Goal: Information Seeking & Learning: Learn about a topic

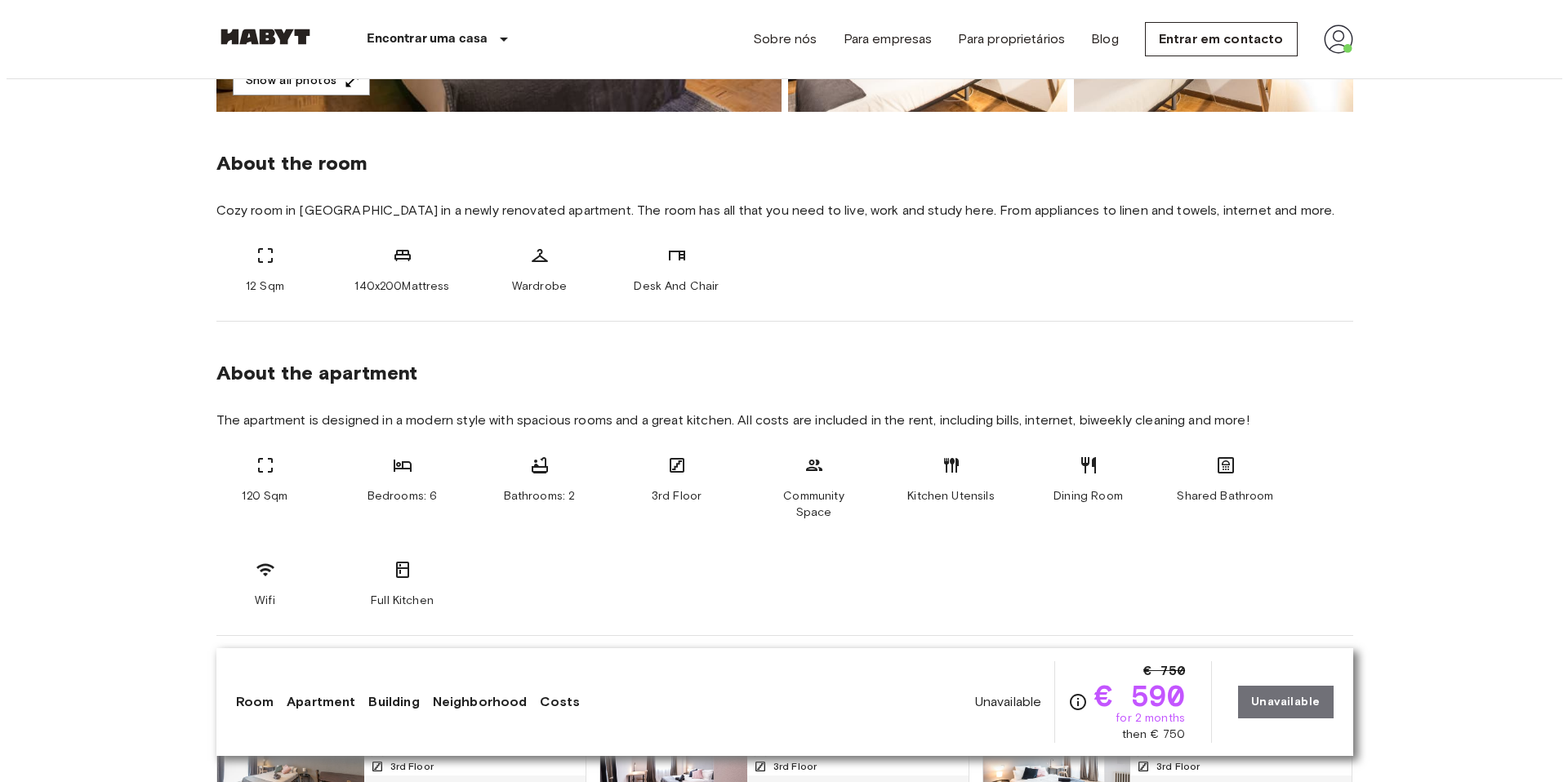
scroll to position [90, 0]
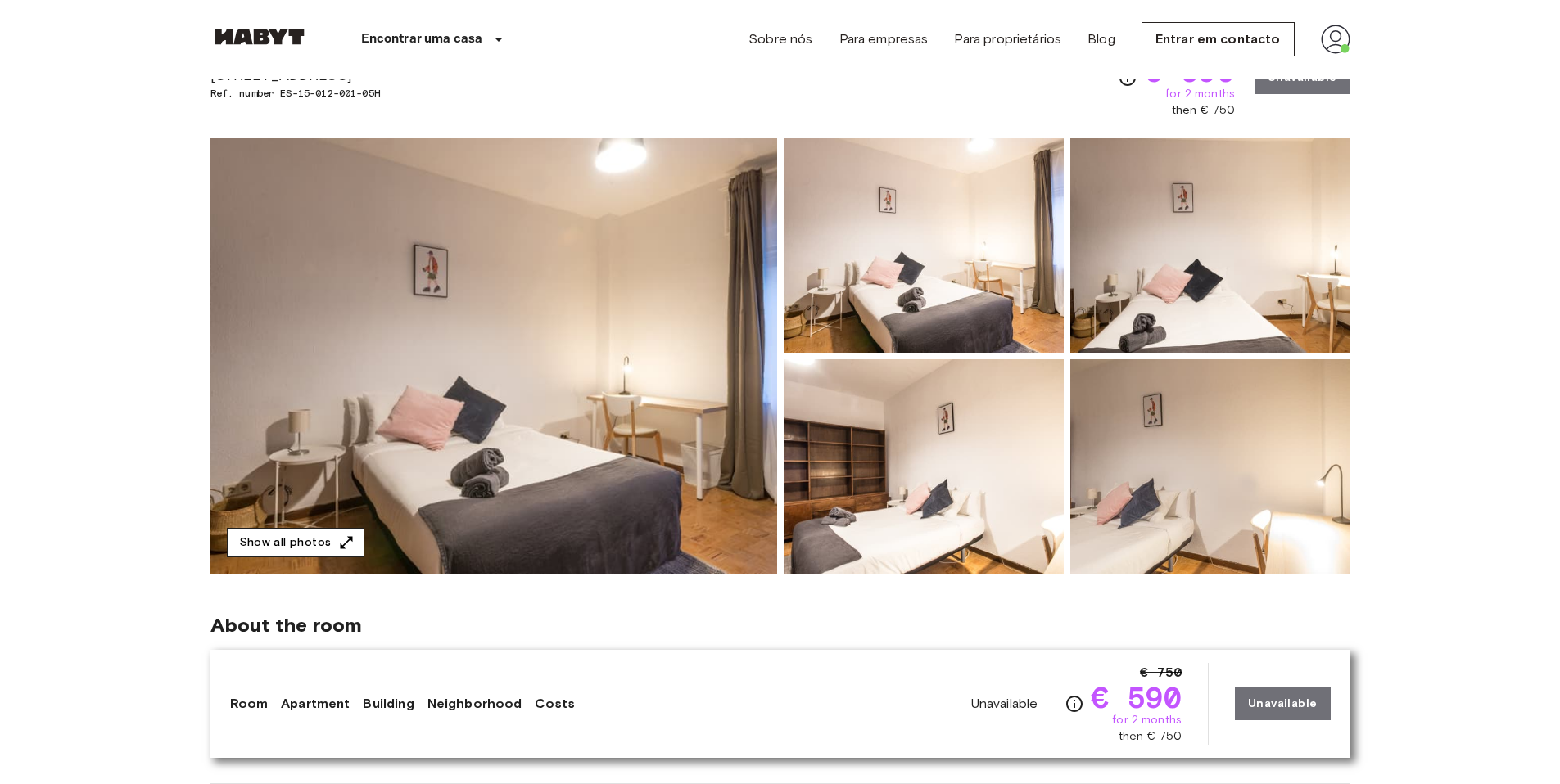
click at [325, 537] on button "Show all photos" at bounding box center [296, 542] width 138 height 30
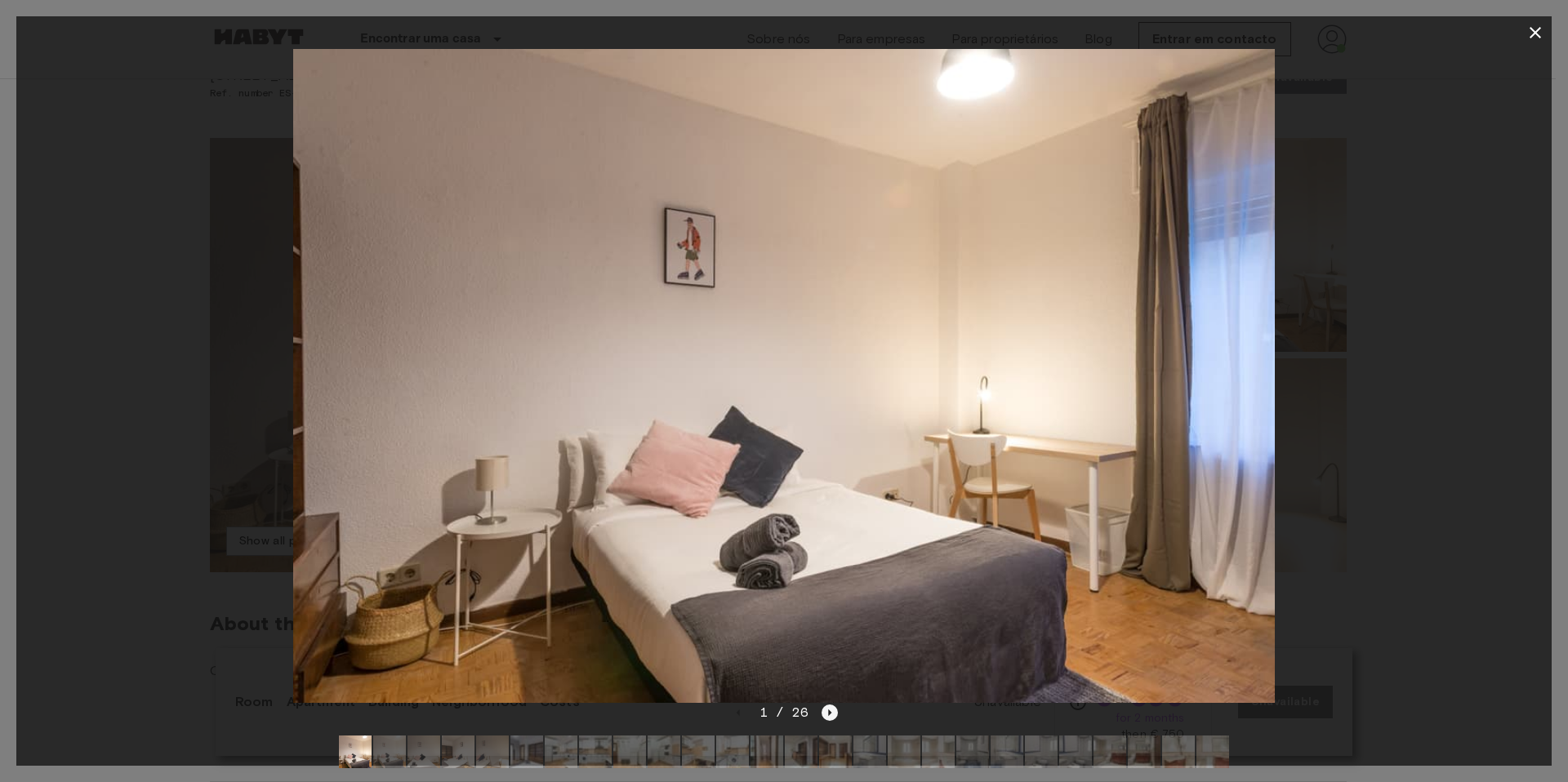
click at [829, 708] on icon "Next image" at bounding box center [830, 713] width 16 height 16
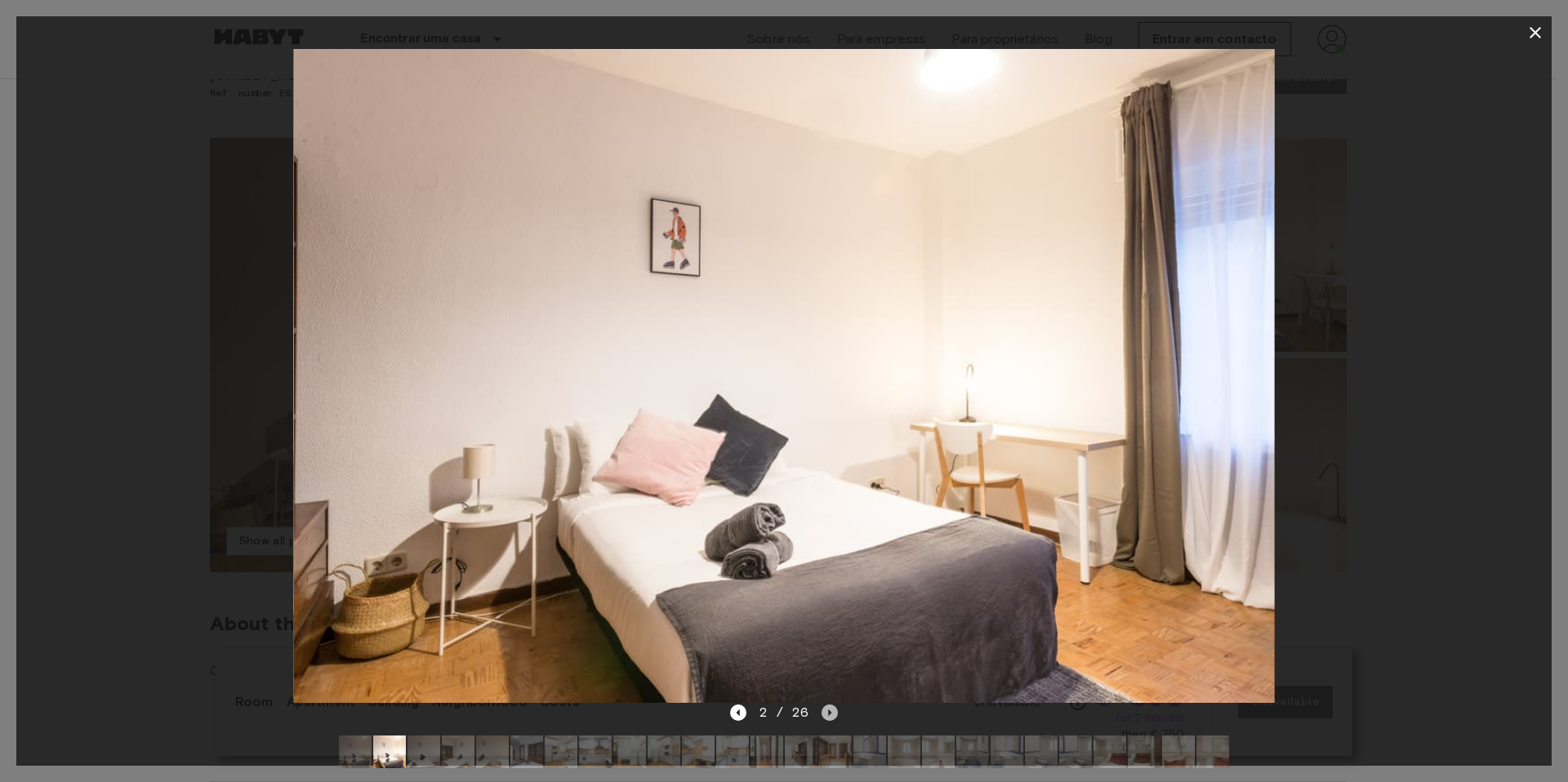
click at [829, 708] on icon "Next image" at bounding box center [830, 713] width 16 height 16
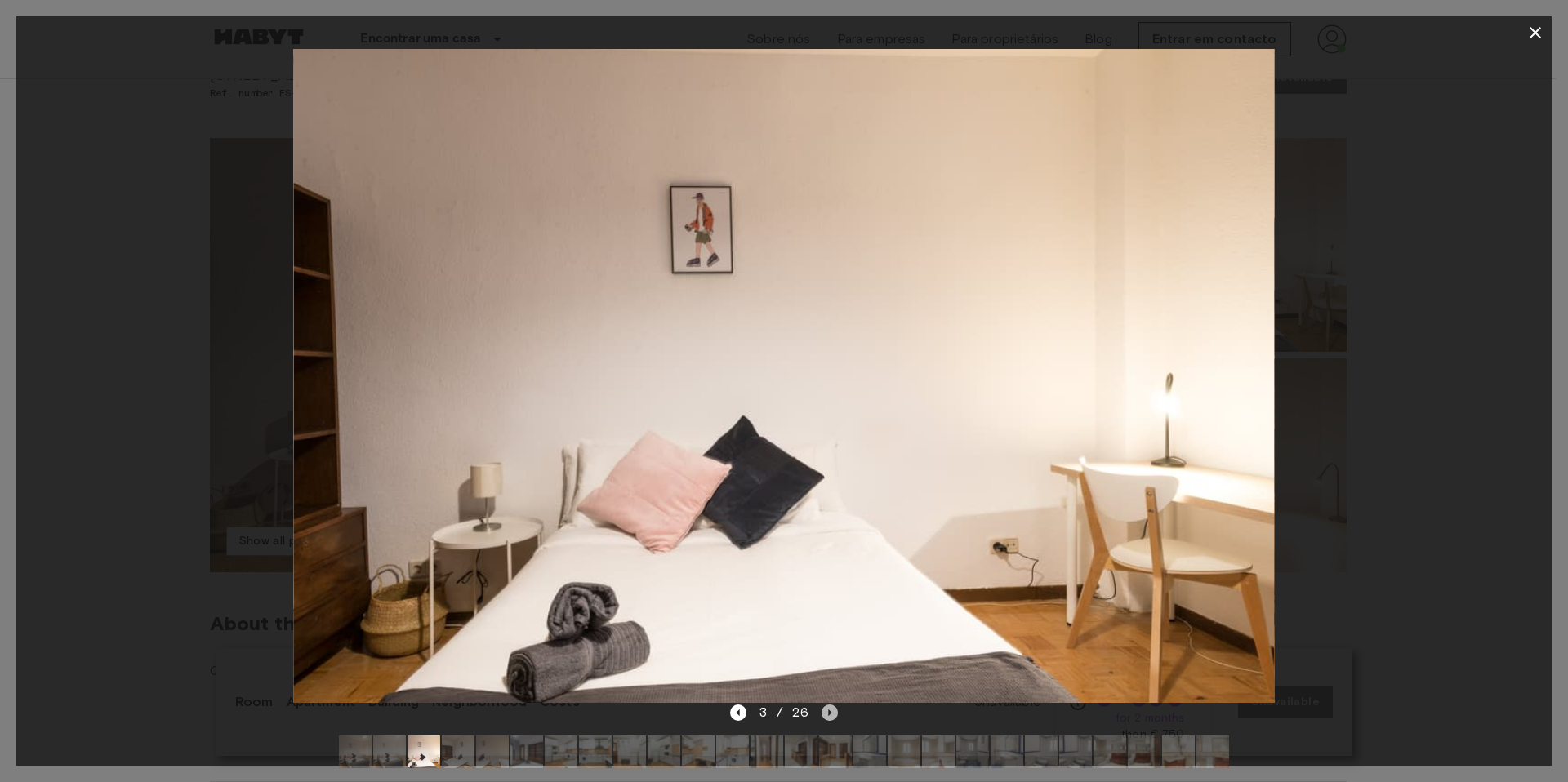
click at [829, 708] on icon "Next image" at bounding box center [830, 713] width 16 height 16
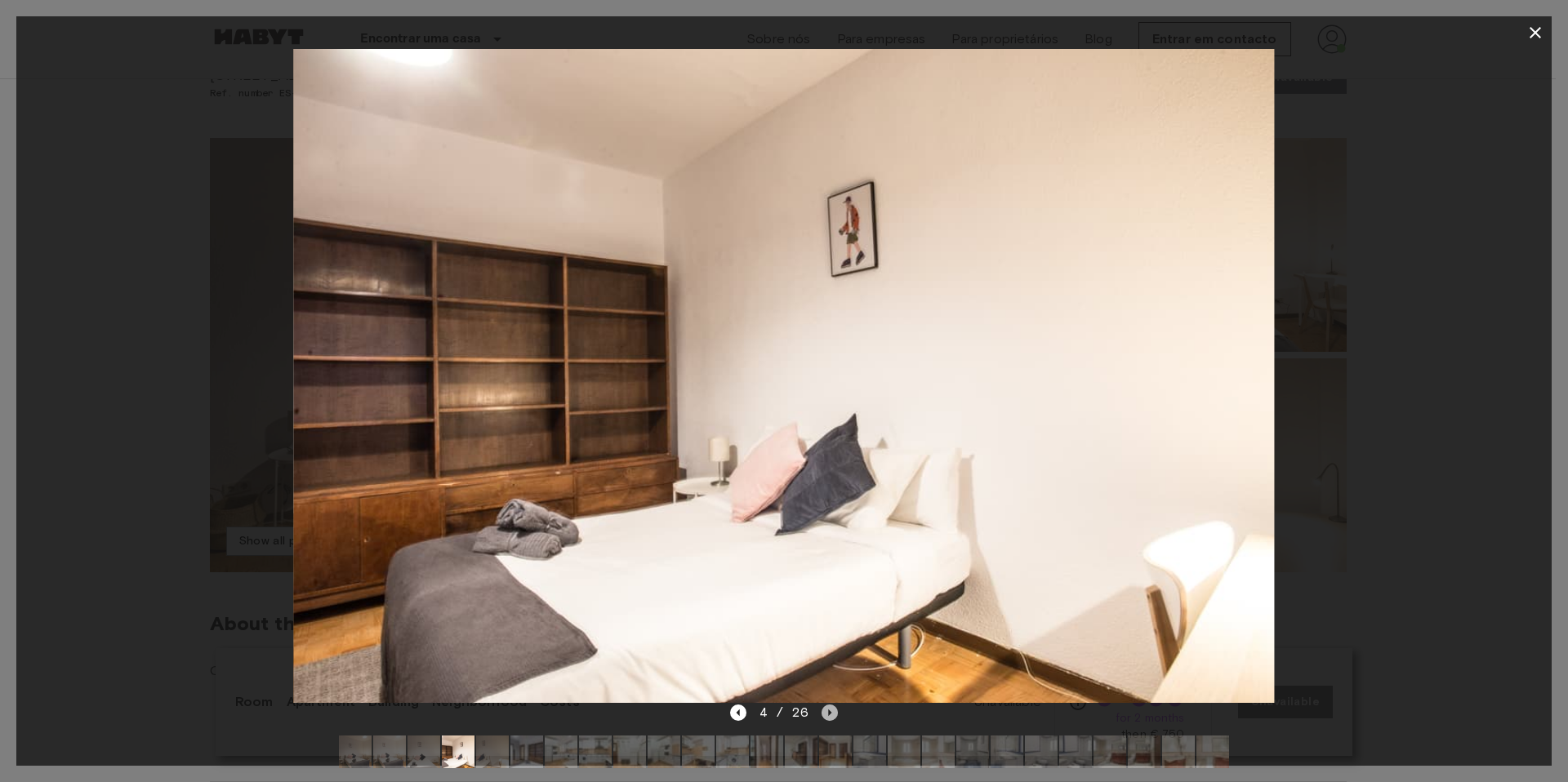
click at [829, 708] on icon "Next image" at bounding box center [830, 713] width 16 height 16
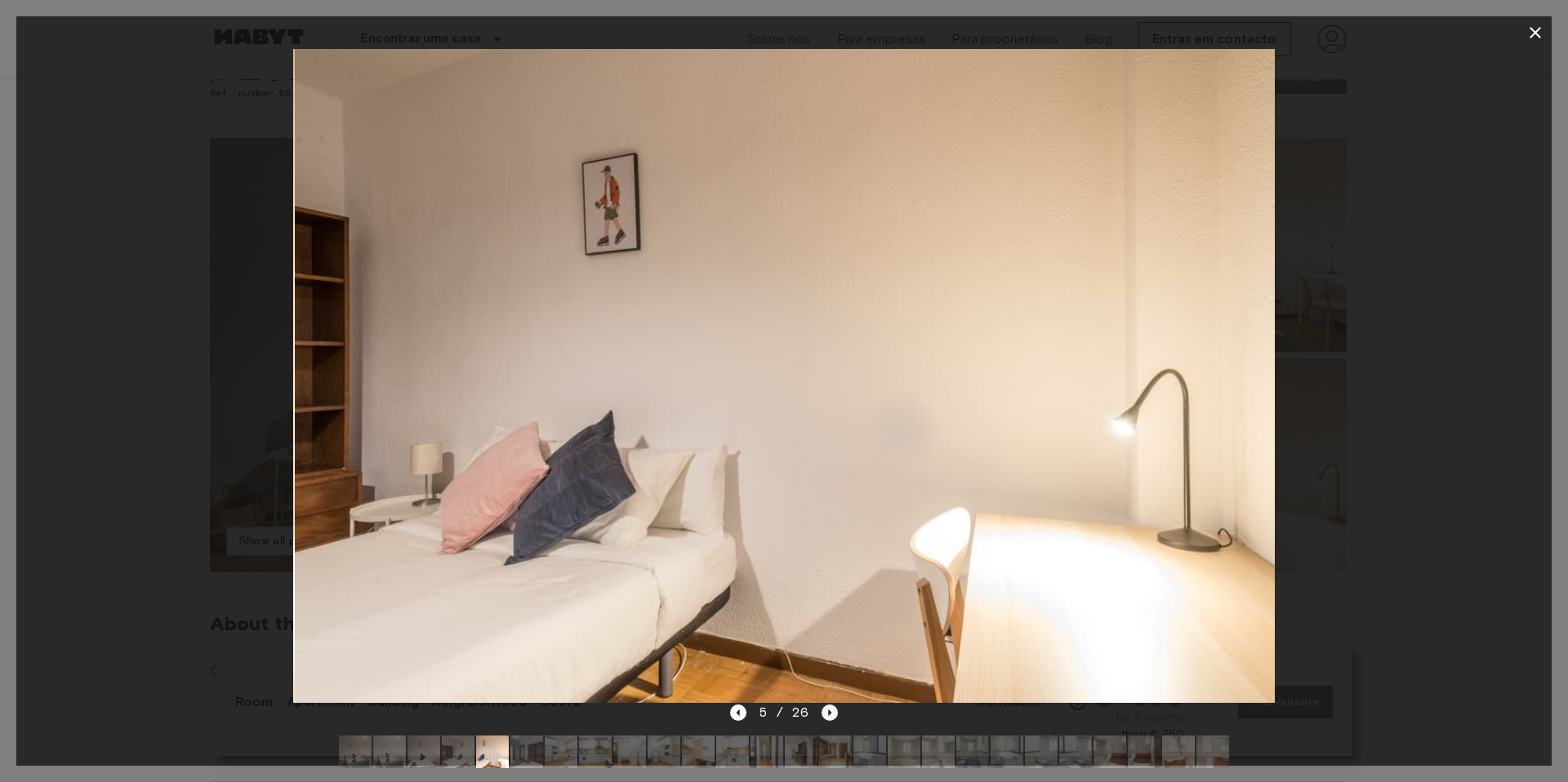
click at [829, 708] on icon "Next image" at bounding box center [830, 713] width 16 height 16
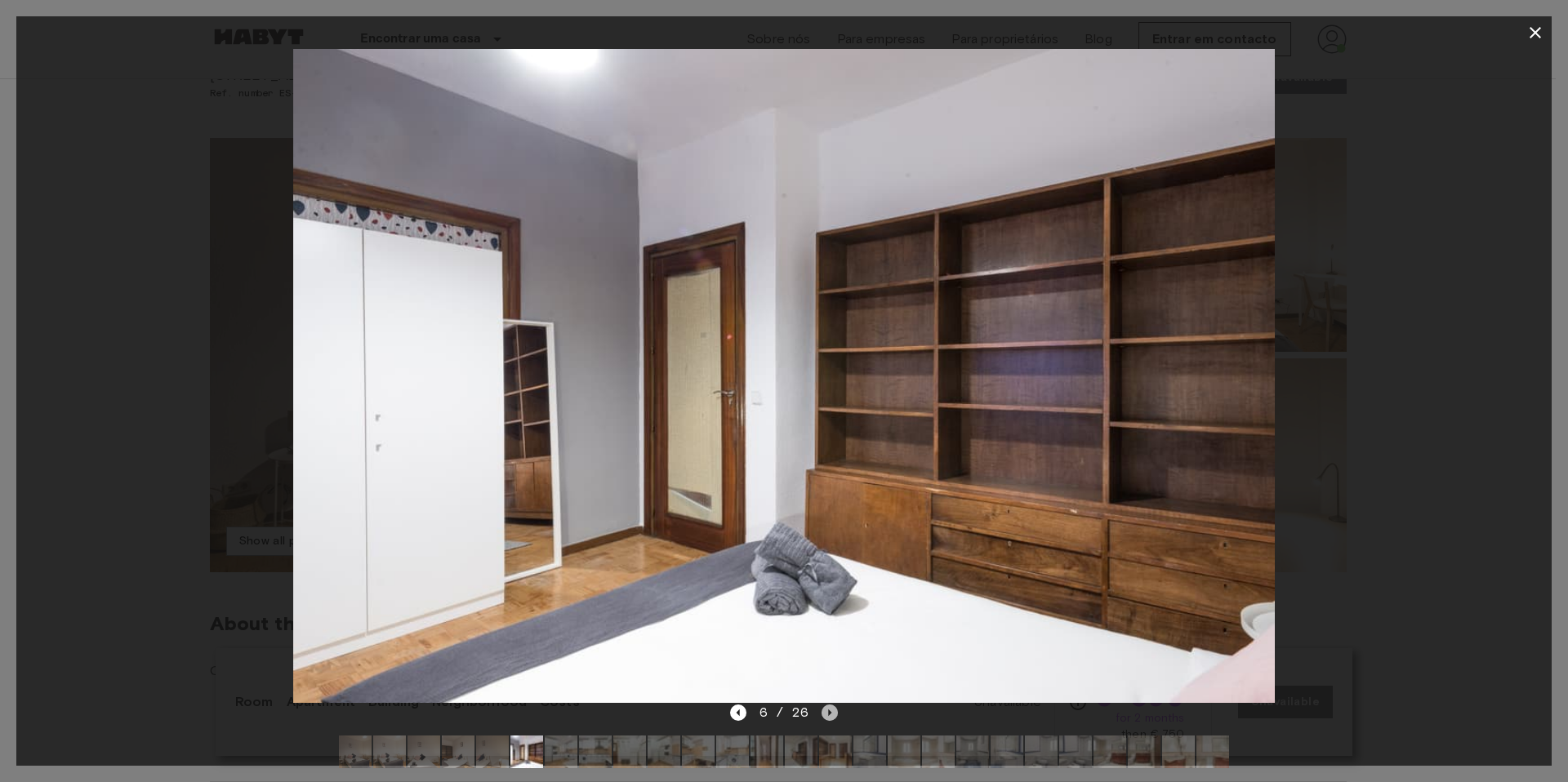
click at [829, 708] on icon "Next image" at bounding box center [830, 713] width 16 height 16
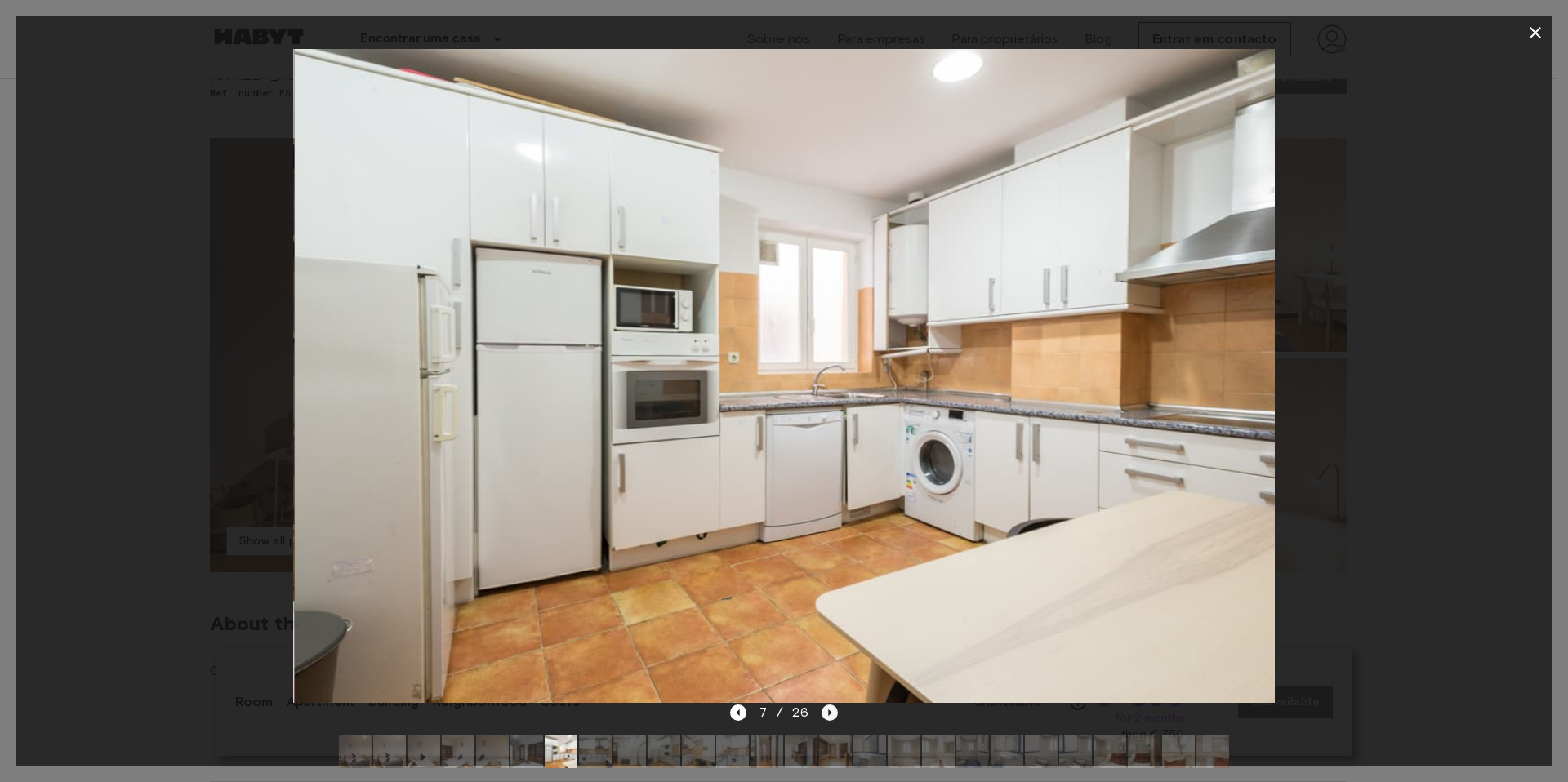
click at [829, 708] on icon "Next image" at bounding box center [830, 713] width 16 height 16
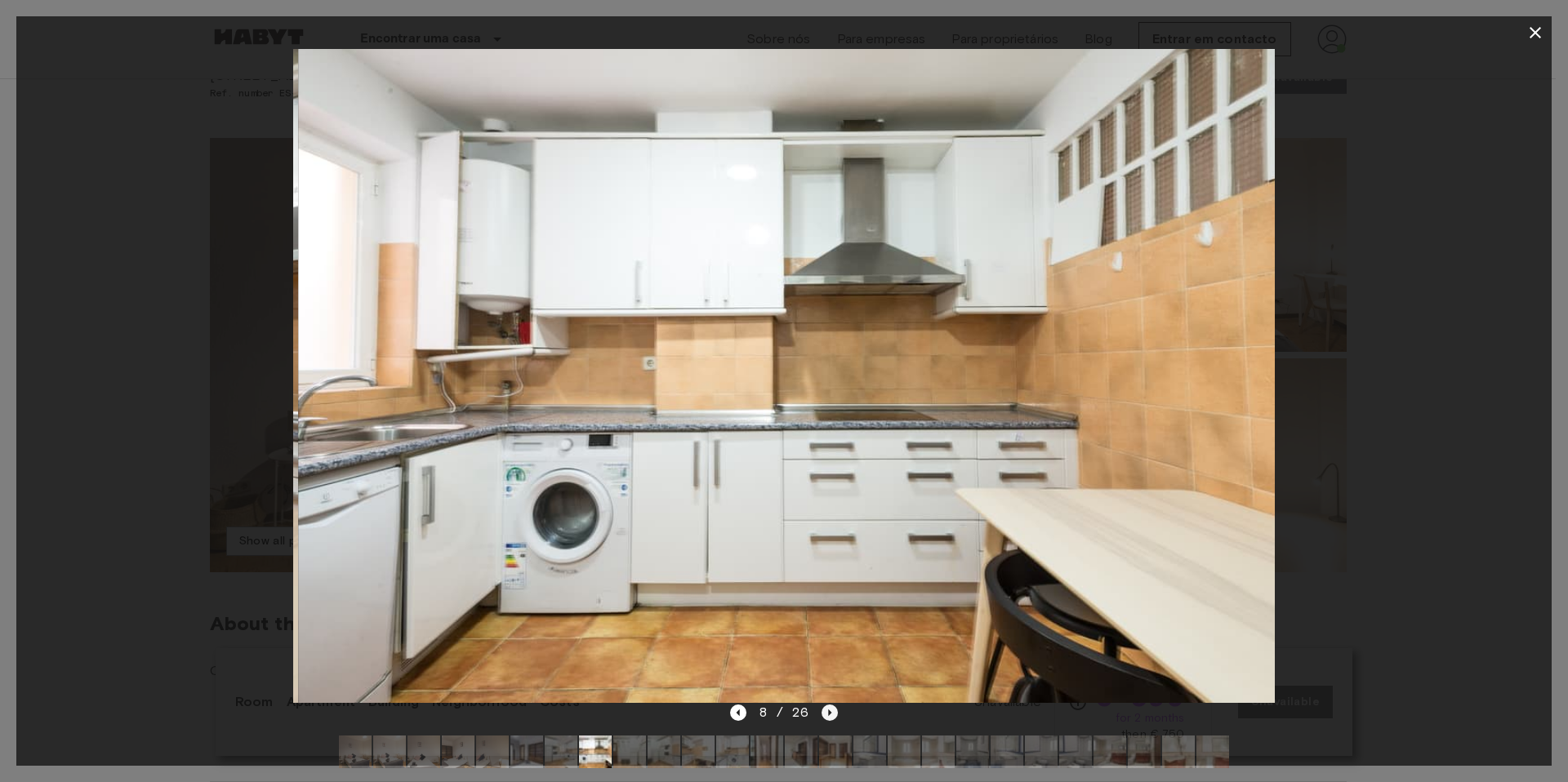
click at [829, 708] on icon "Next image" at bounding box center [830, 713] width 16 height 16
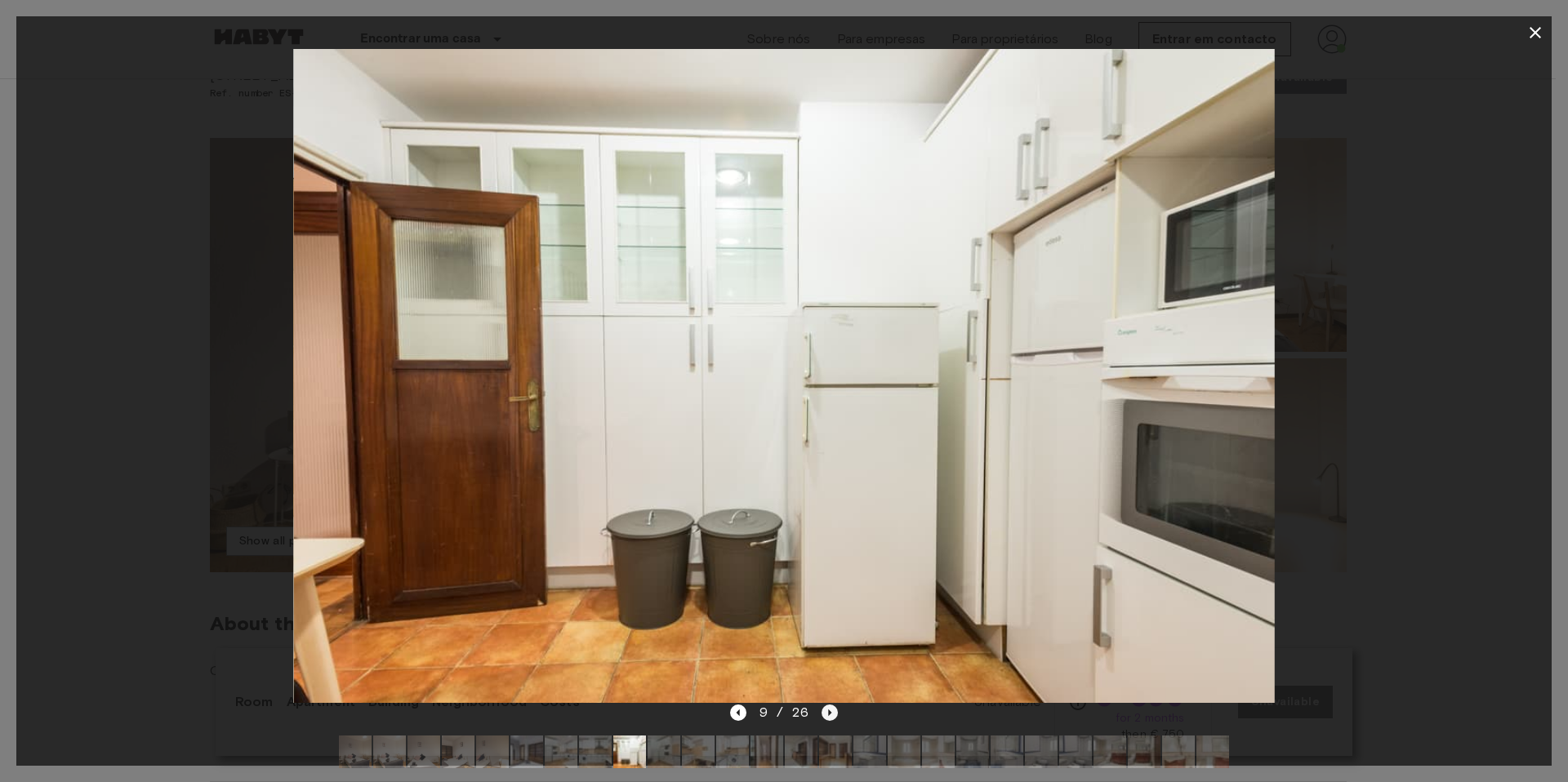
click at [829, 708] on icon "Next image" at bounding box center [830, 713] width 16 height 16
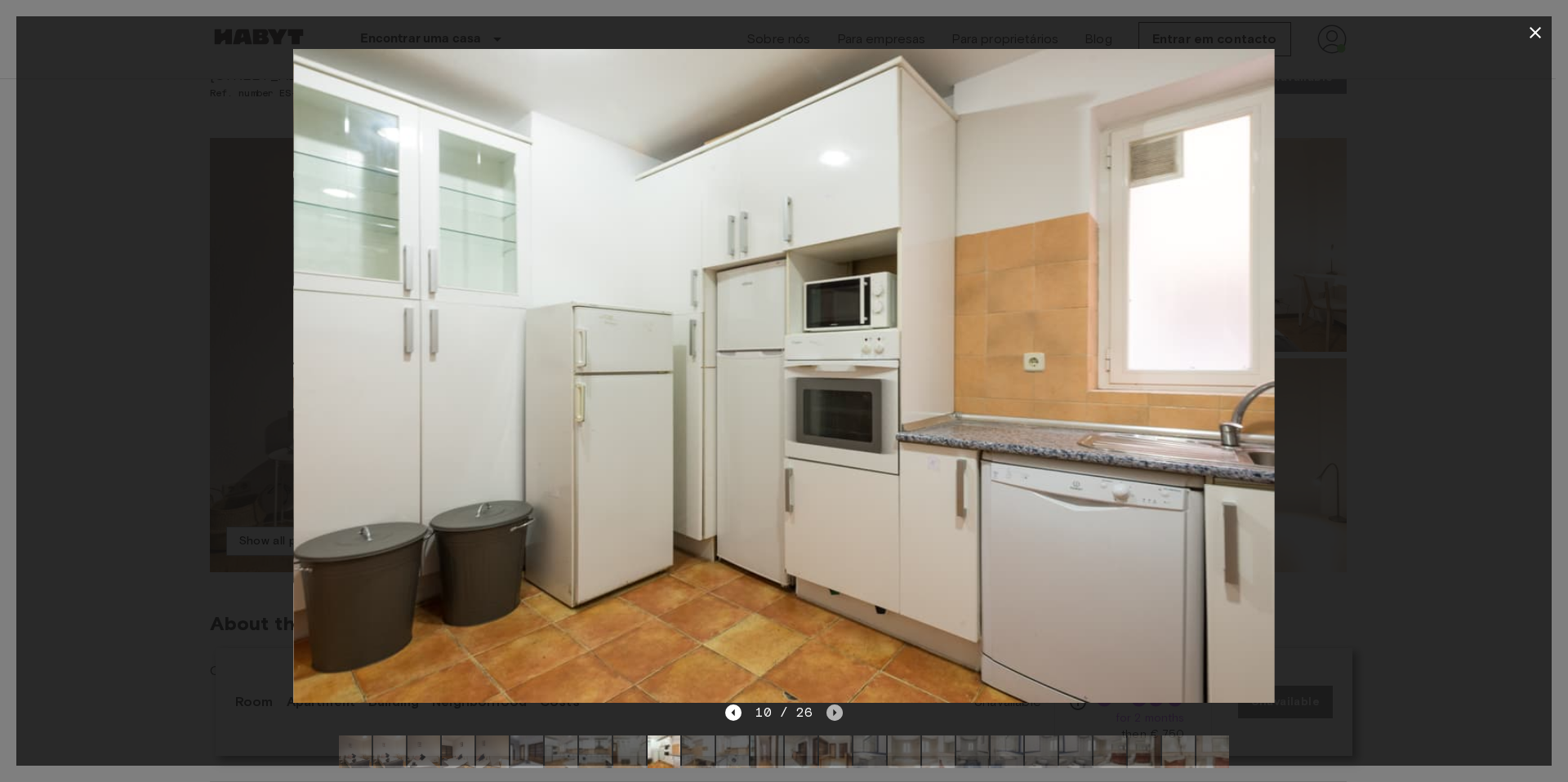
click at [829, 708] on icon "Next image" at bounding box center [835, 713] width 16 height 16
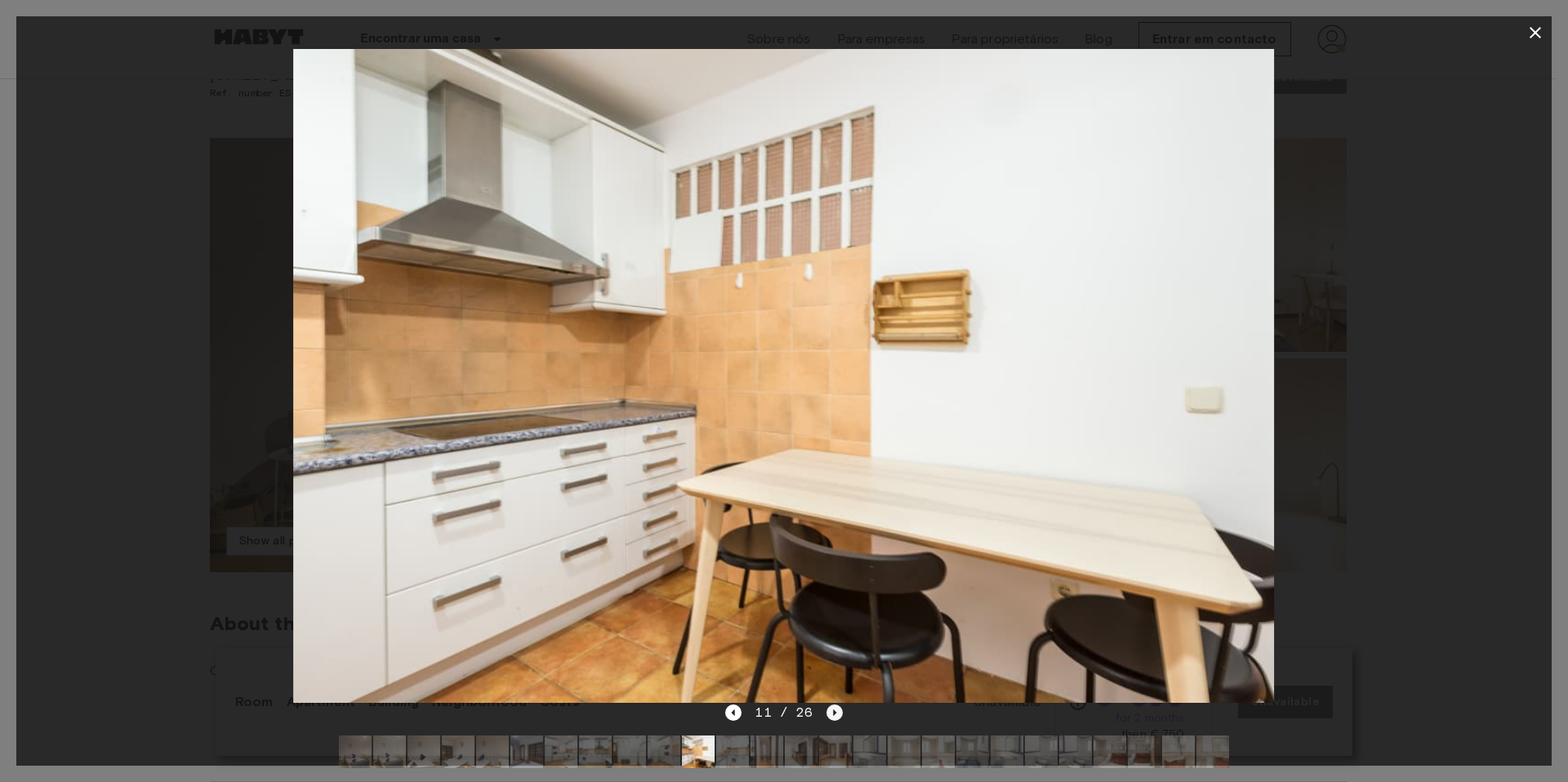
click at [829, 708] on icon "Next image" at bounding box center [835, 713] width 16 height 16
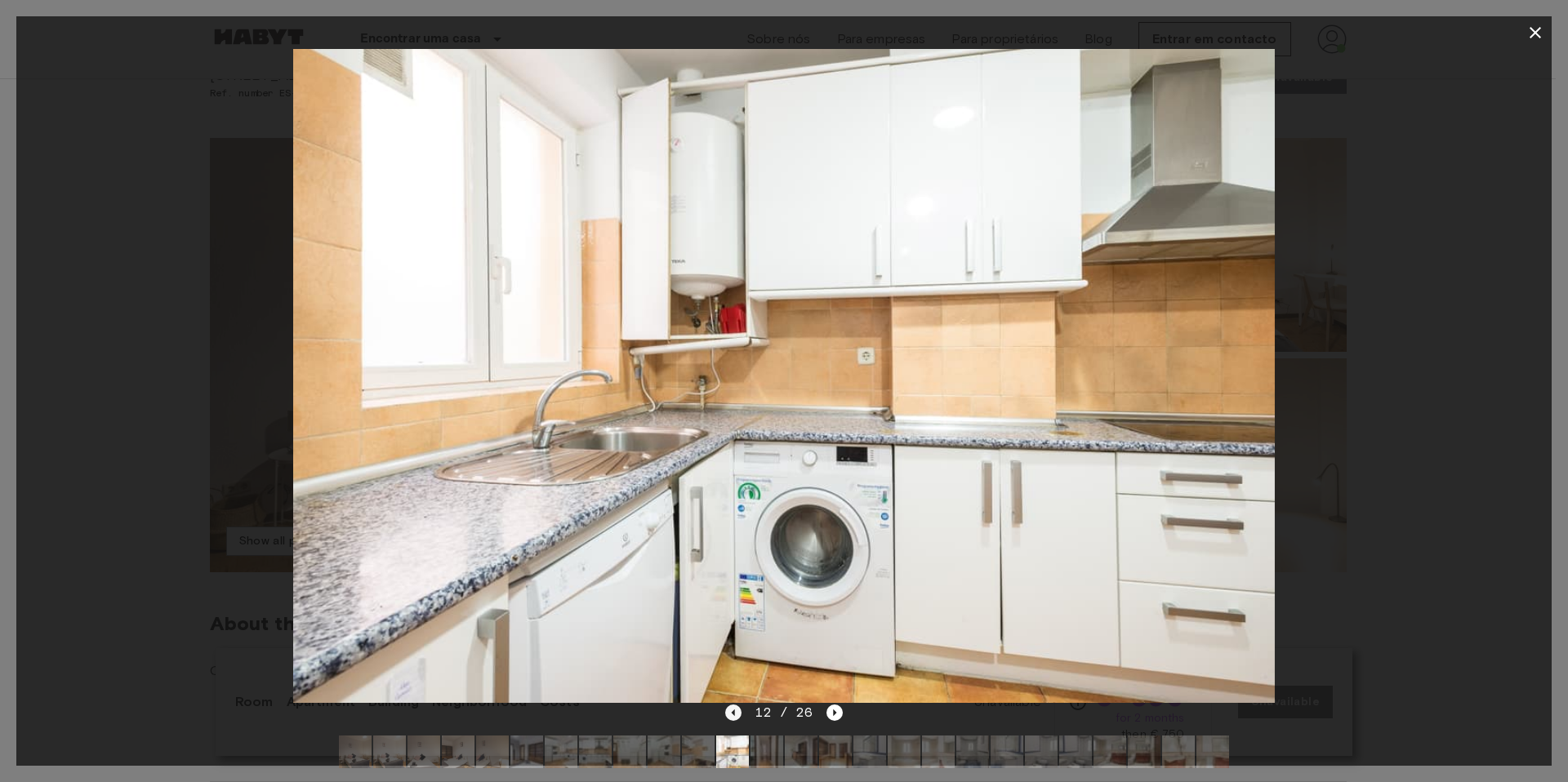
click at [741, 717] on icon "Previous image" at bounding box center [733, 713] width 16 height 16
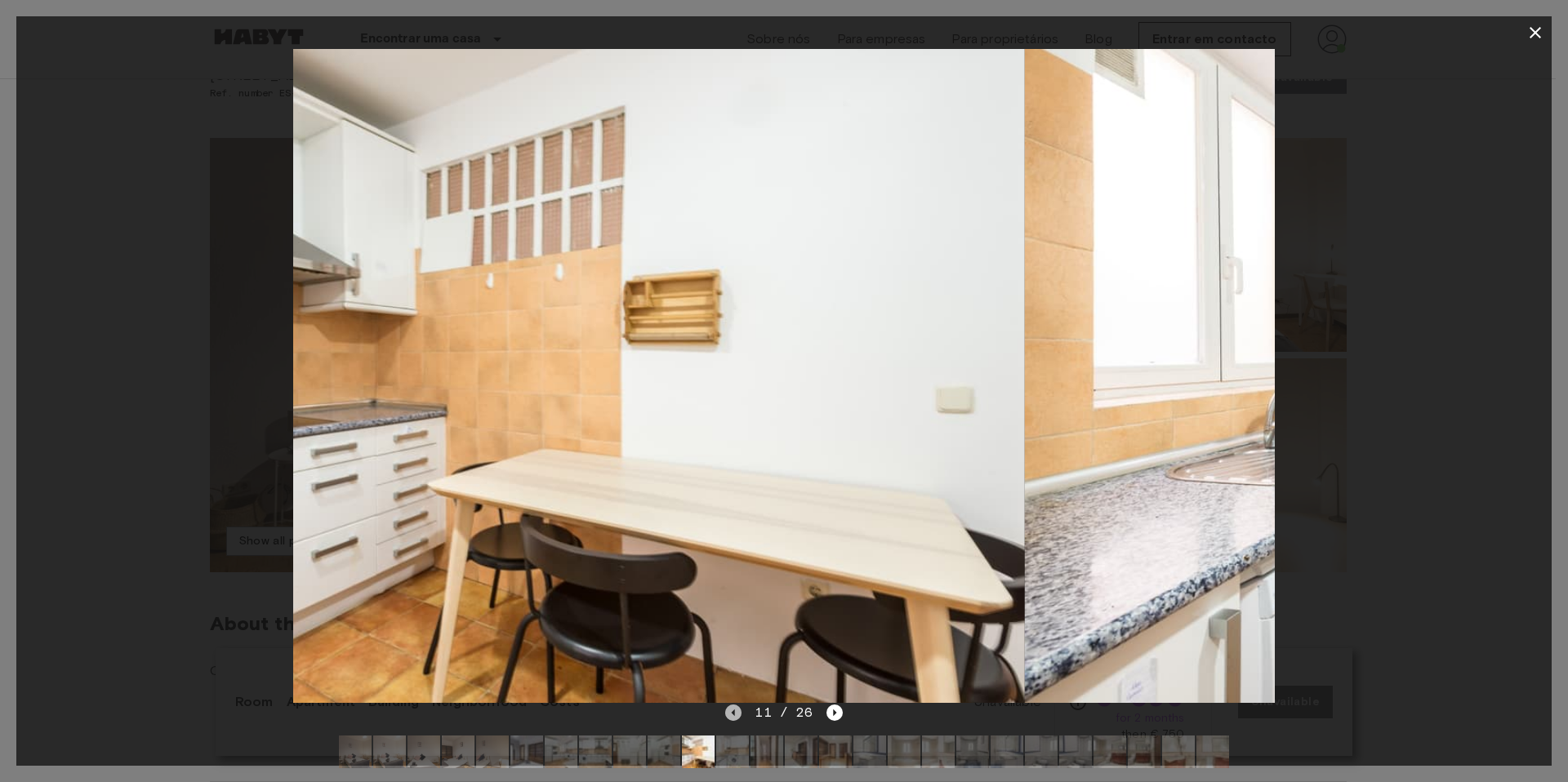
click at [741, 717] on icon "Previous image" at bounding box center [733, 713] width 16 height 16
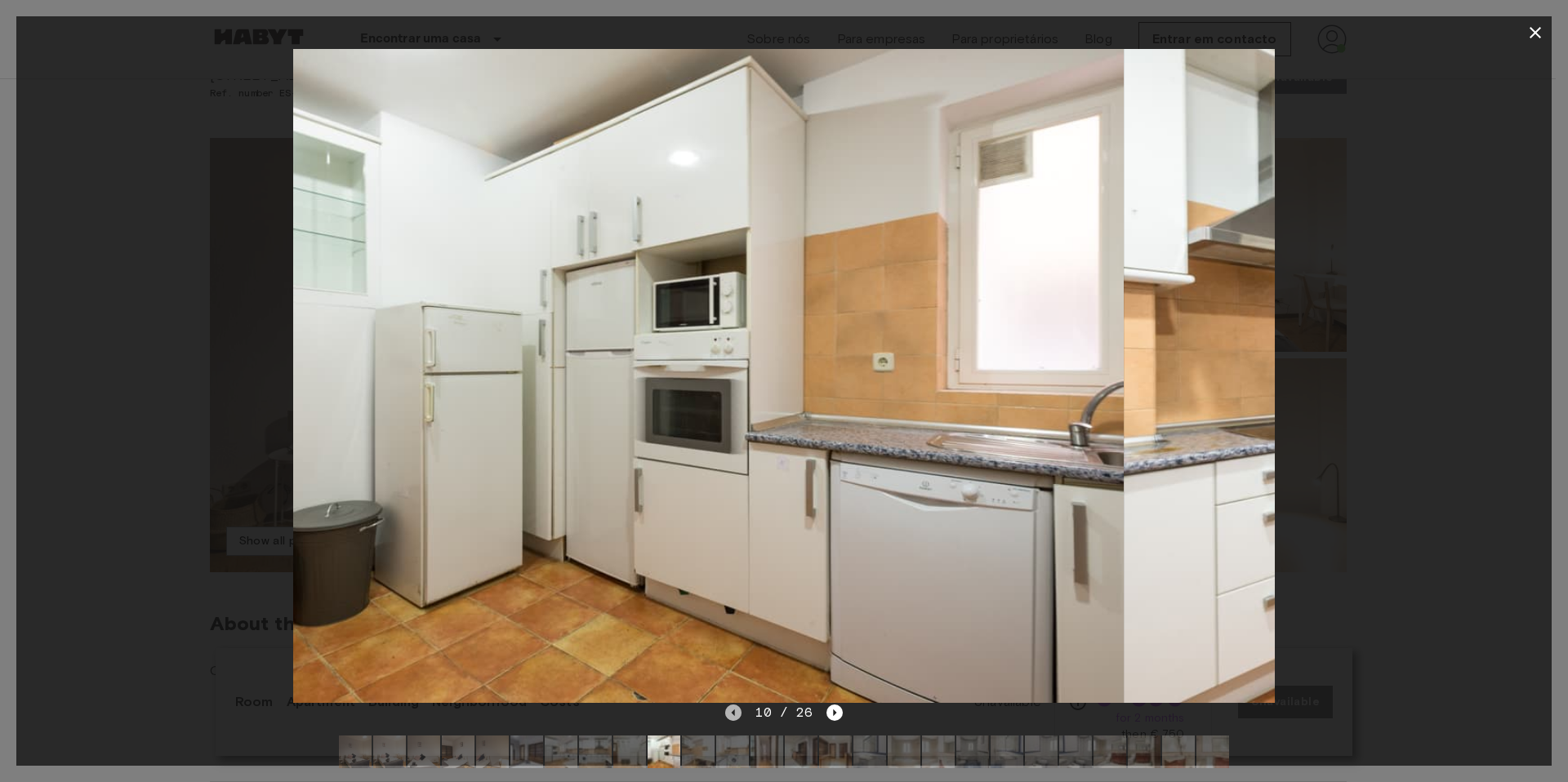
click at [741, 717] on icon "Previous image" at bounding box center [733, 713] width 16 height 16
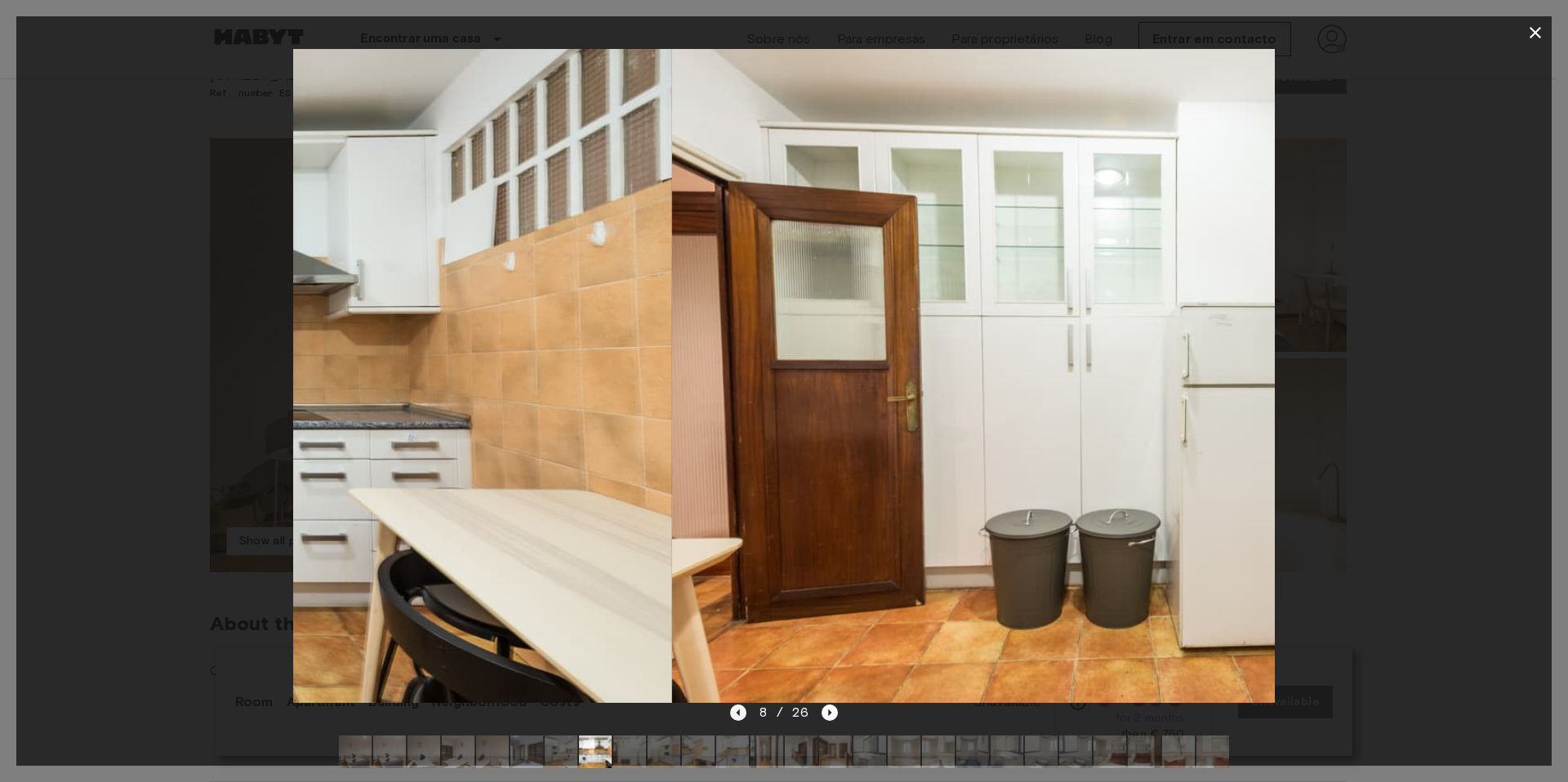
click at [741, 717] on icon "Previous image" at bounding box center [738, 713] width 16 height 16
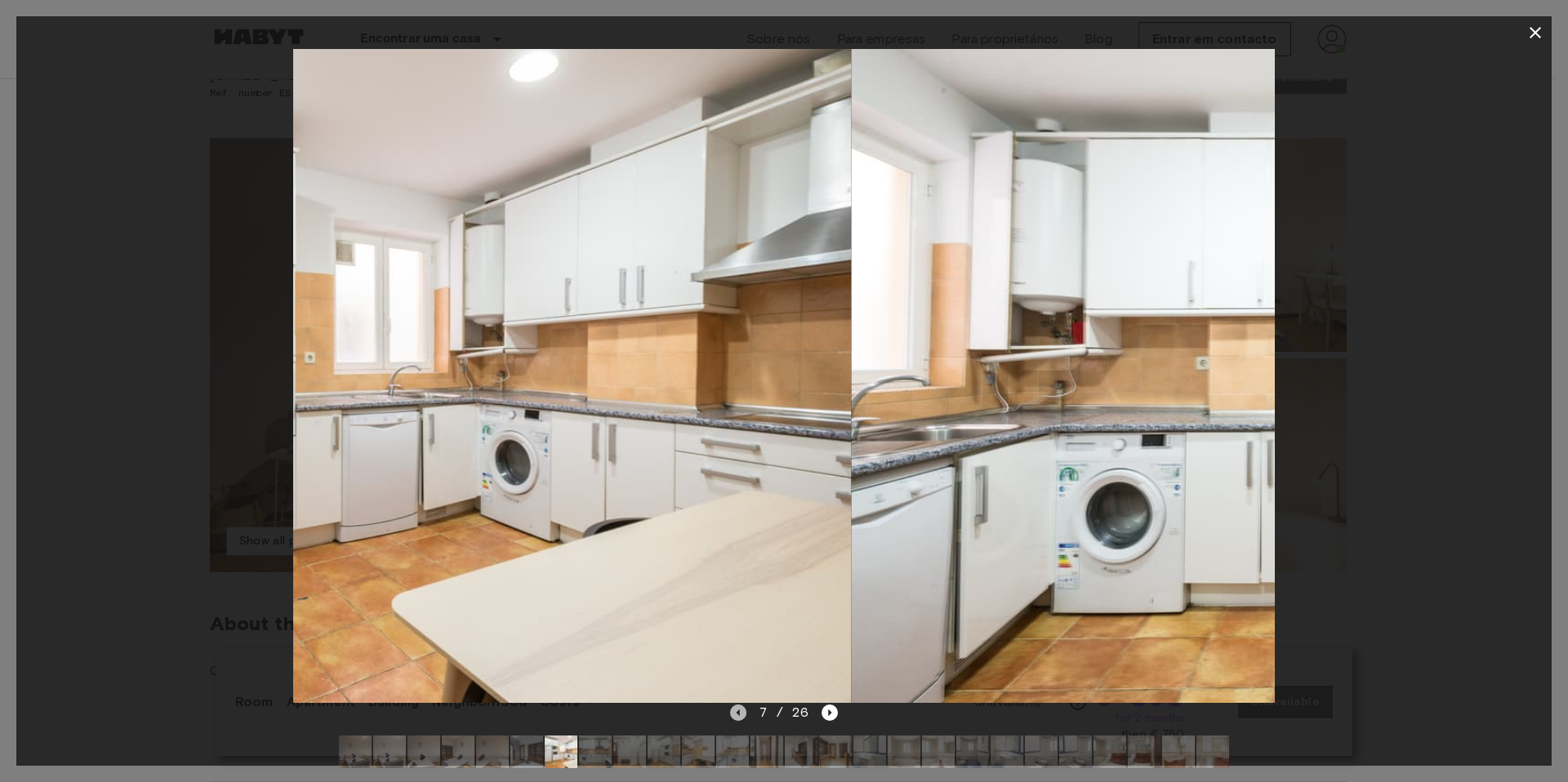
click at [741, 717] on icon "Previous image" at bounding box center [738, 713] width 16 height 16
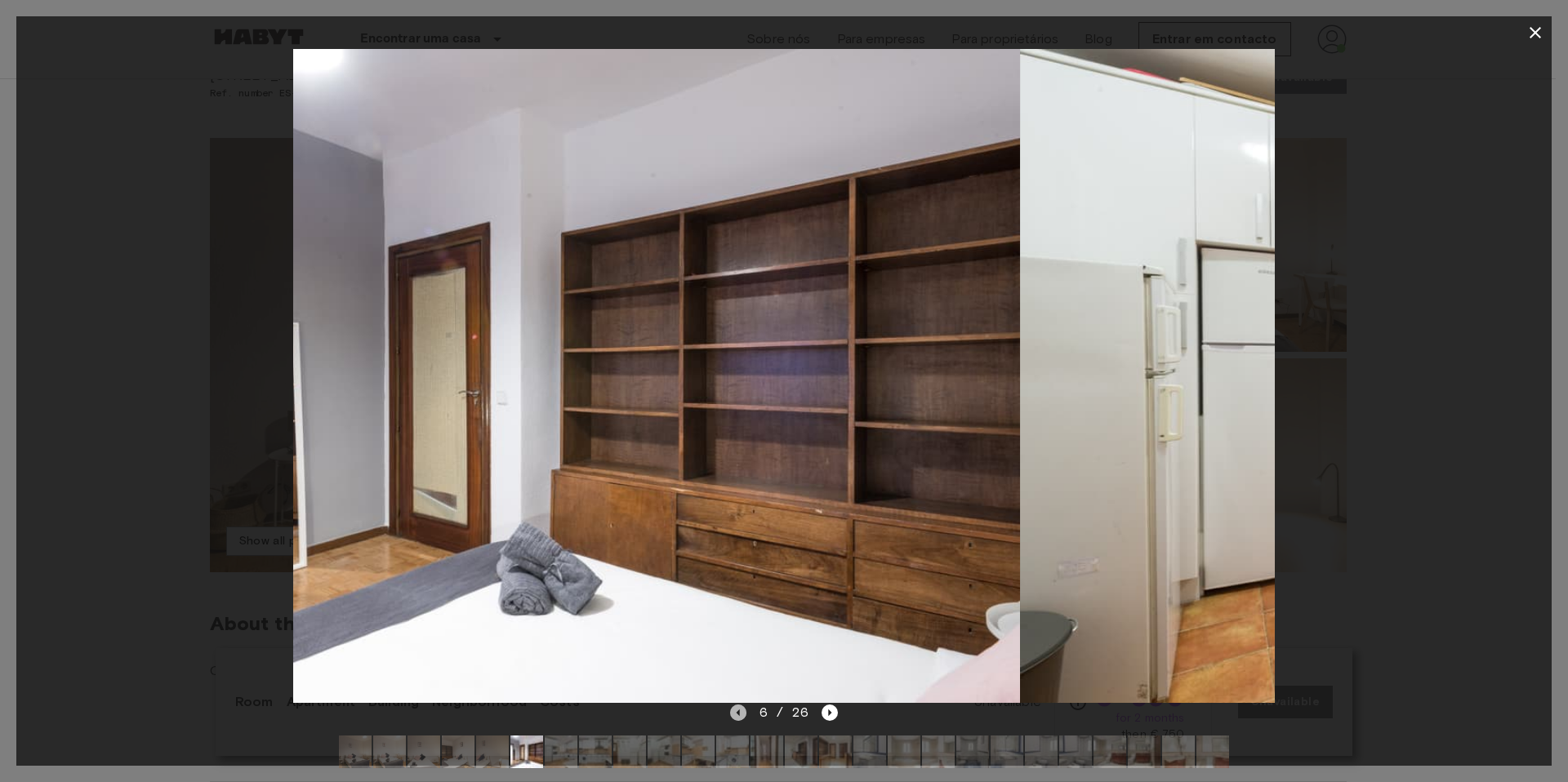
click at [741, 717] on icon "Previous image" at bounding box center [738, 713] width 16 height 16
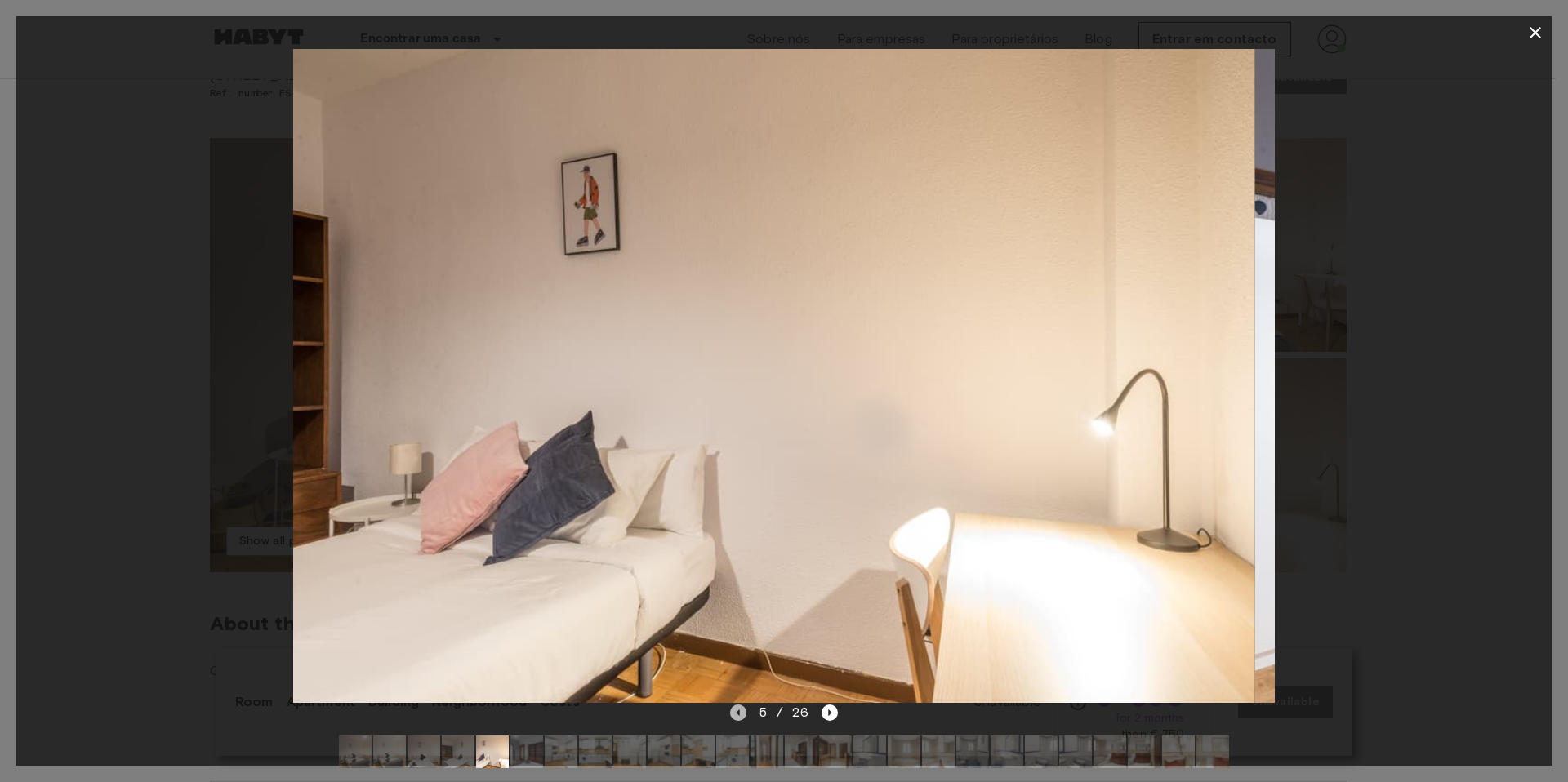
click at [741, 717] on icon "Previous image" at bounding box center [738, 713] width 16 height 16
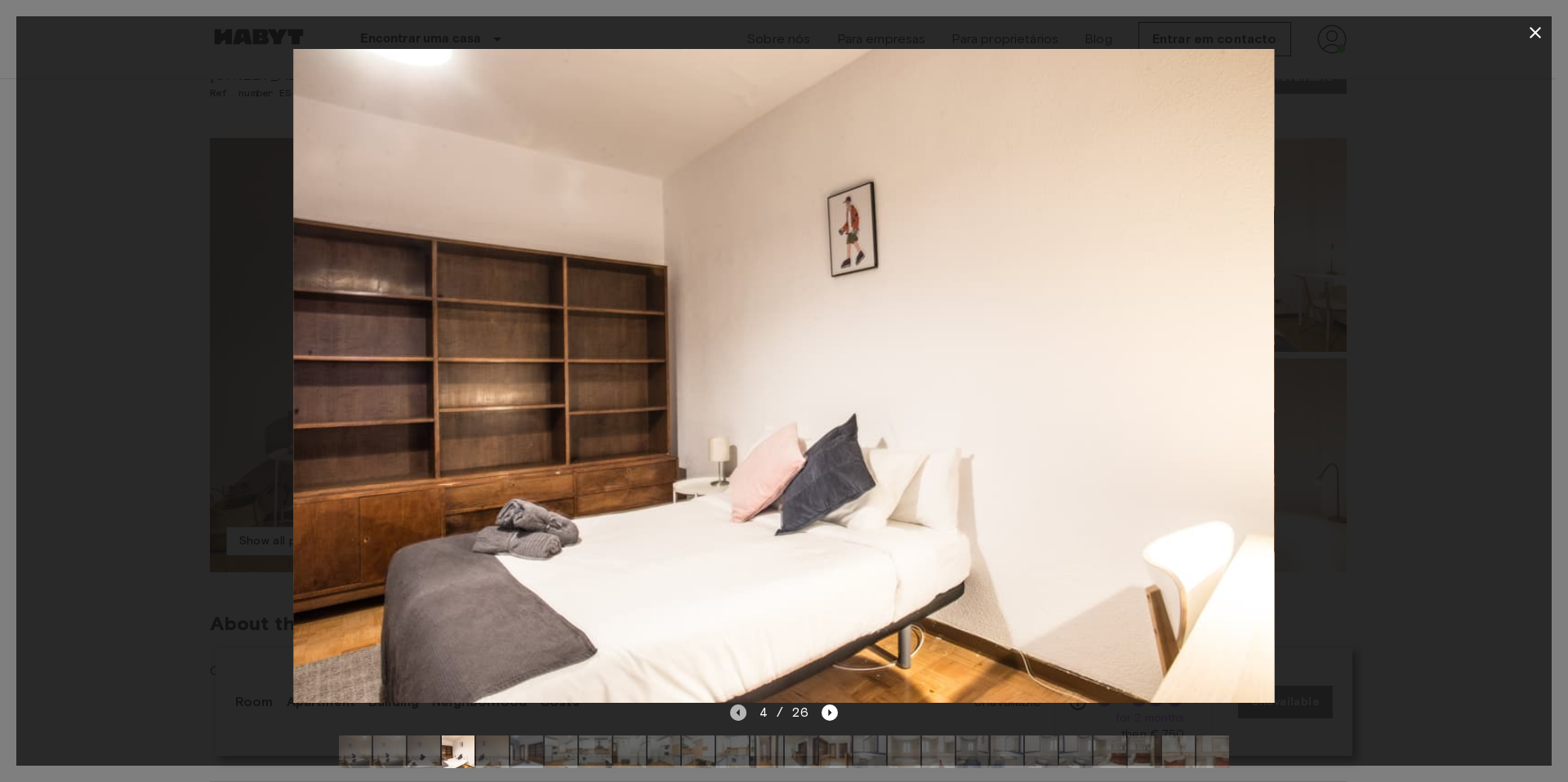
click at [741, 717] on icon "Previous image" at bounding box center [738, 713] width 16 height 16
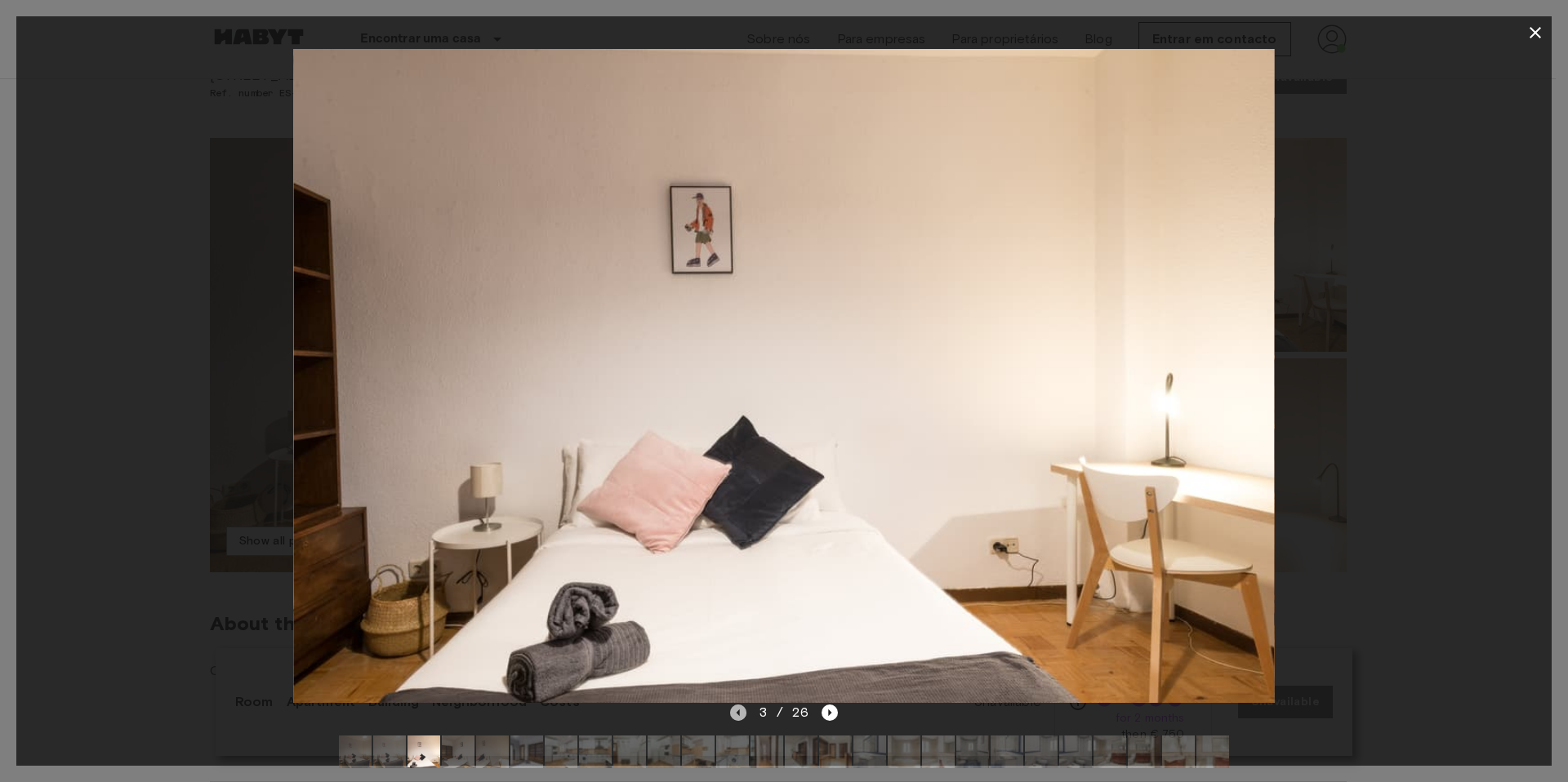
click at [741, 716] on icon "Previous image" at bounding box center [738, 713] width 16 height 16
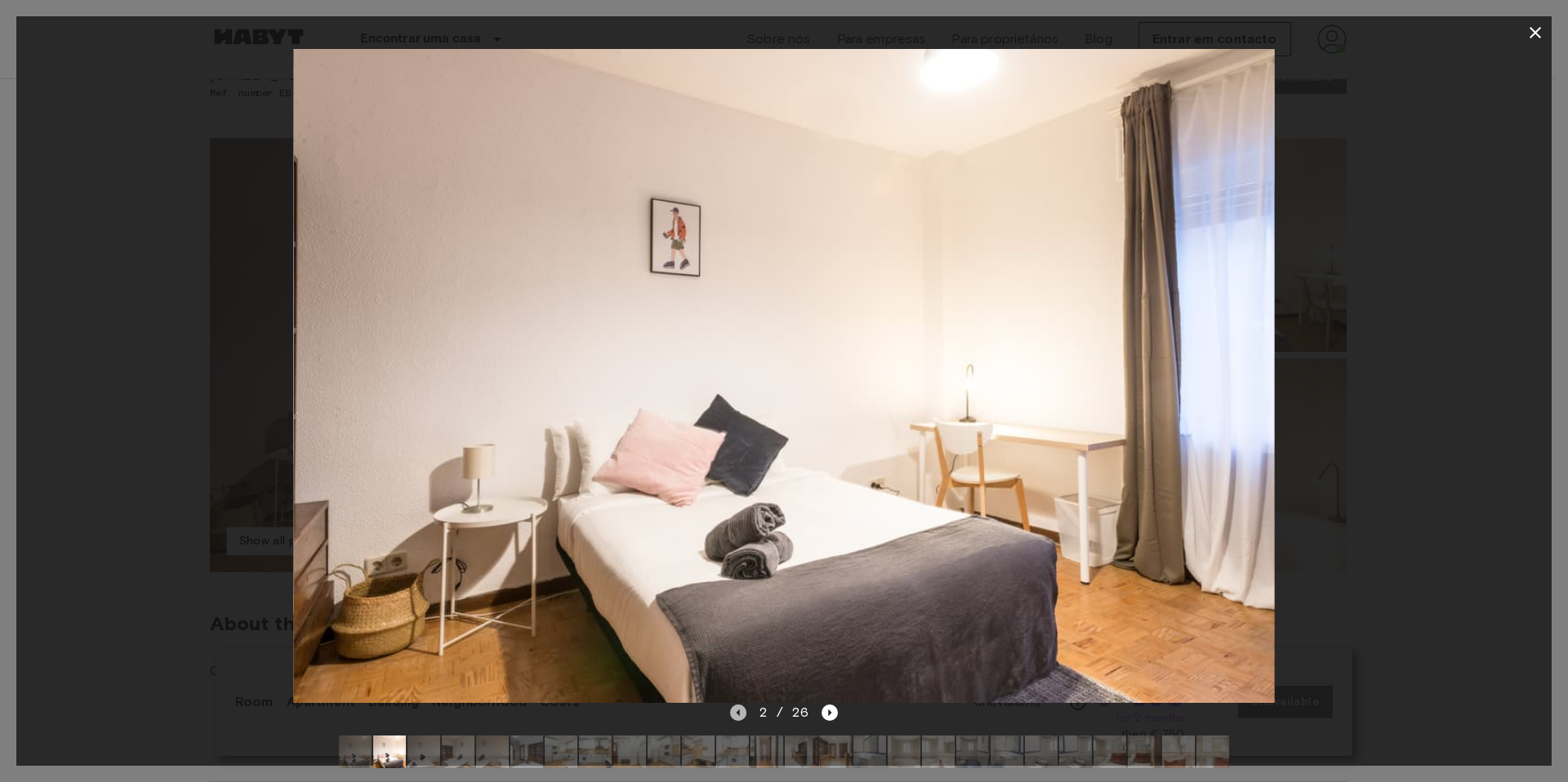
click at [741, 716] on icon "Previous image" at bounding box center [738, 713] width 16 height 16
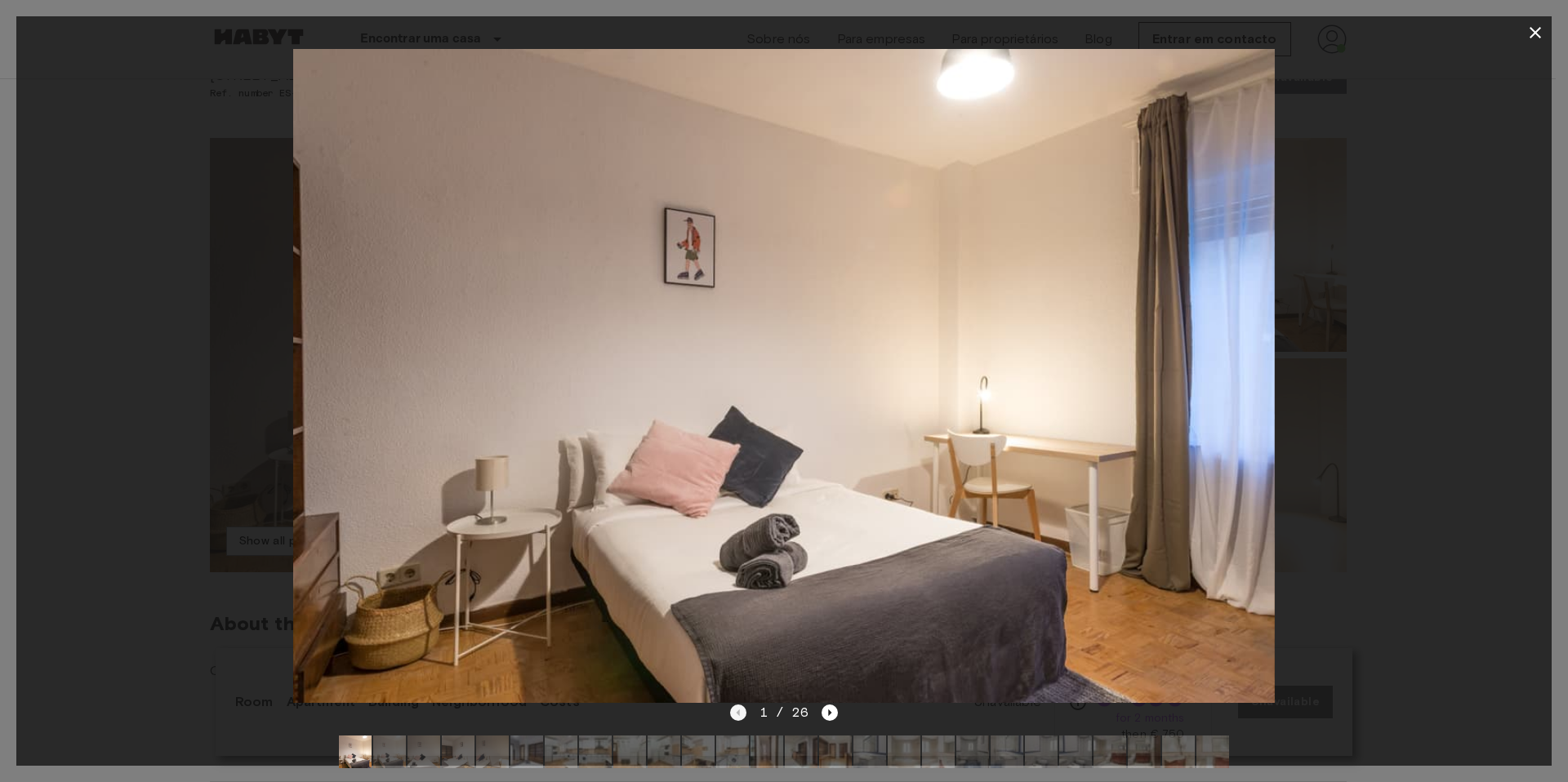
click at [741, 716] on div "1 / 26" at bounding box center [784, 713] width 109 height 20
click at [831, 709] on icon "Next image" at bounding box center [830, 713] width 16 height 16
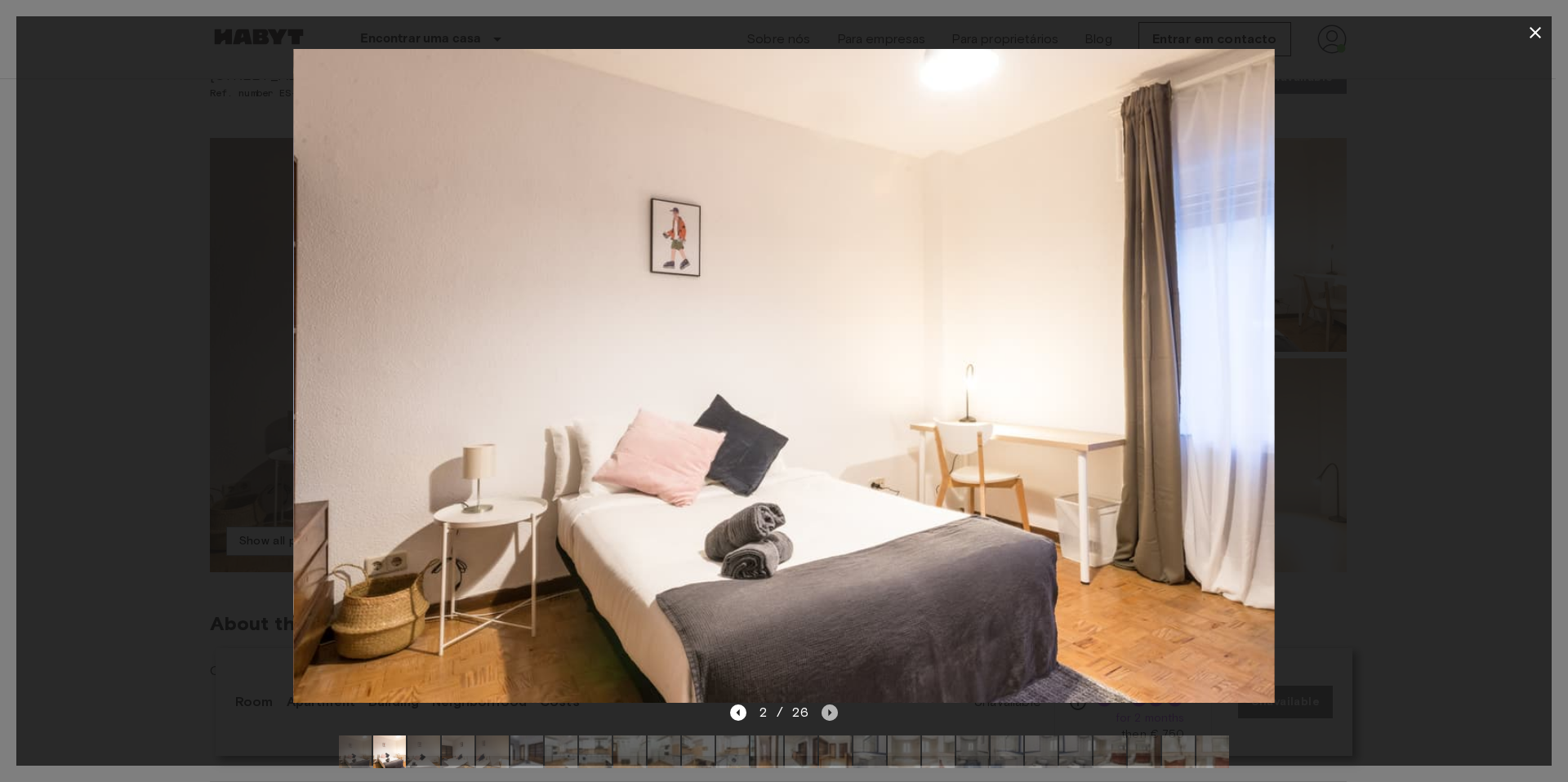
click at [831, 709] on icon "Next image" at bounding box center [830, 713] width 16 height 16
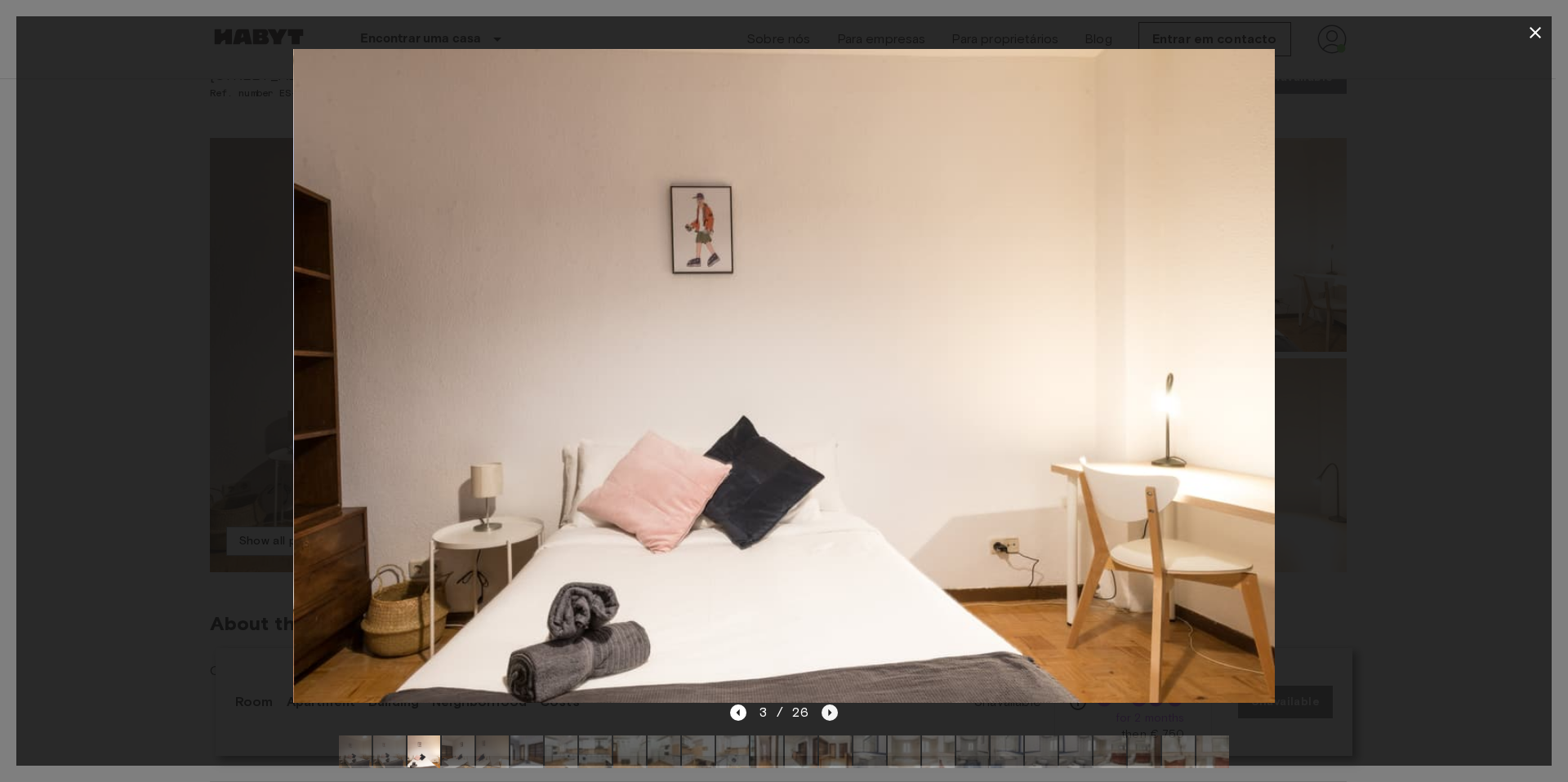
click at [831, 709] on icon "Next image" at bounding box center [830, 713] width 16 height 16
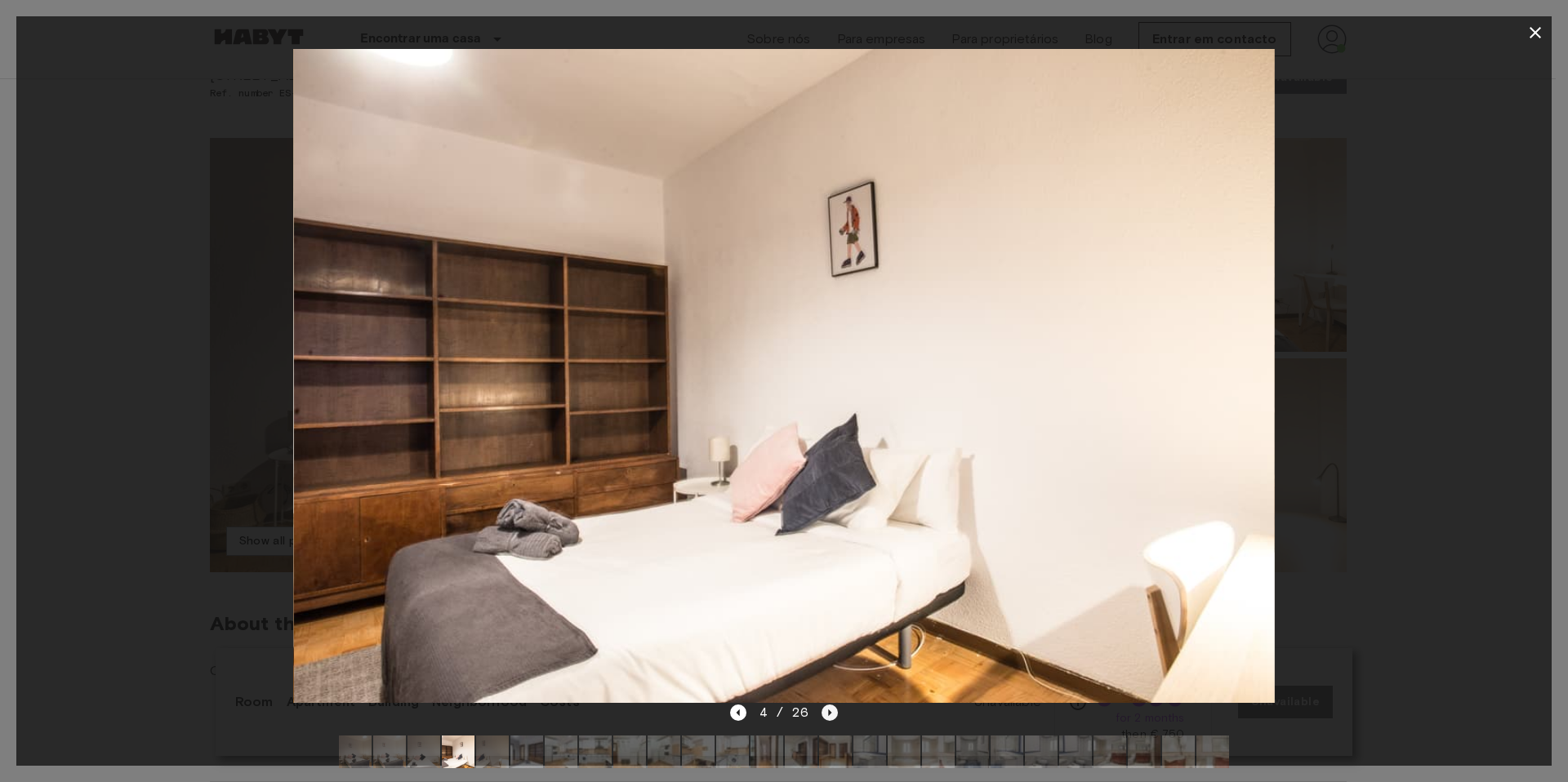
click at [831, 709] on icon "Next image" at bounding box center [830, 713] width 16 height 16
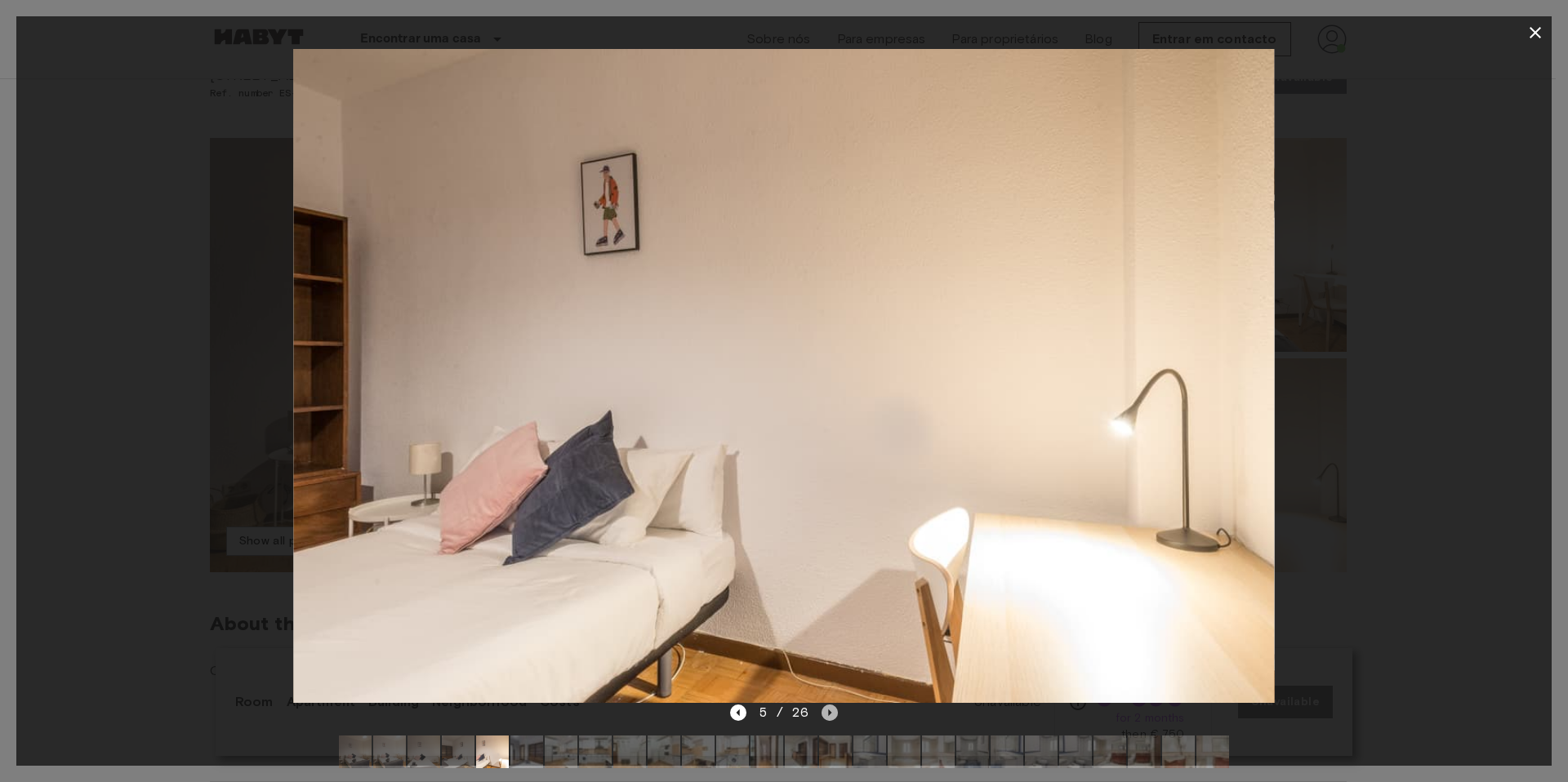
click at [831, 709] on icon "Next image" at bounding box center [830, 713] width 16 height 16
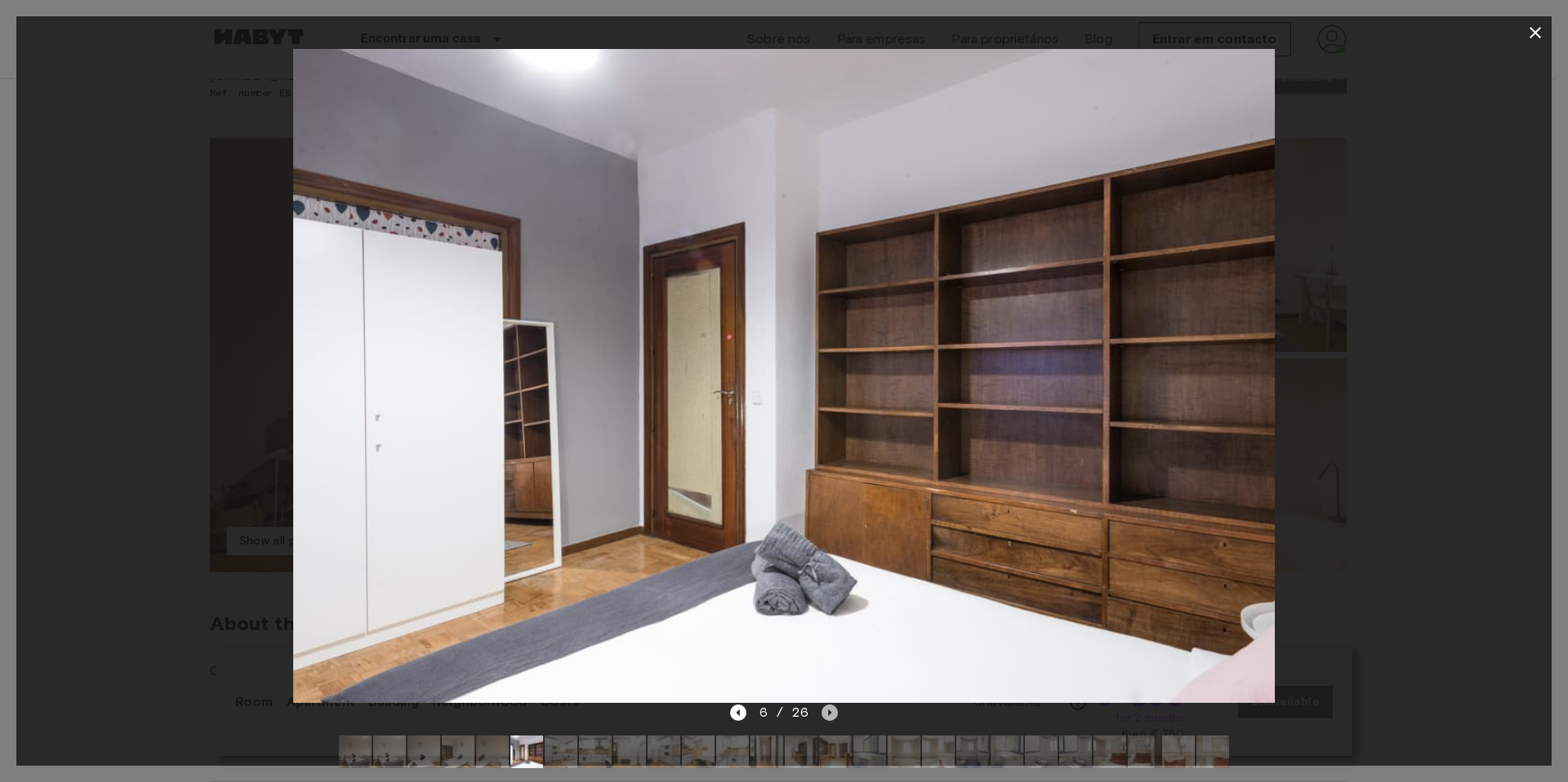
click at [831, 709] on icon "Next image" at bounding box center [830, 713] width 16 height 16
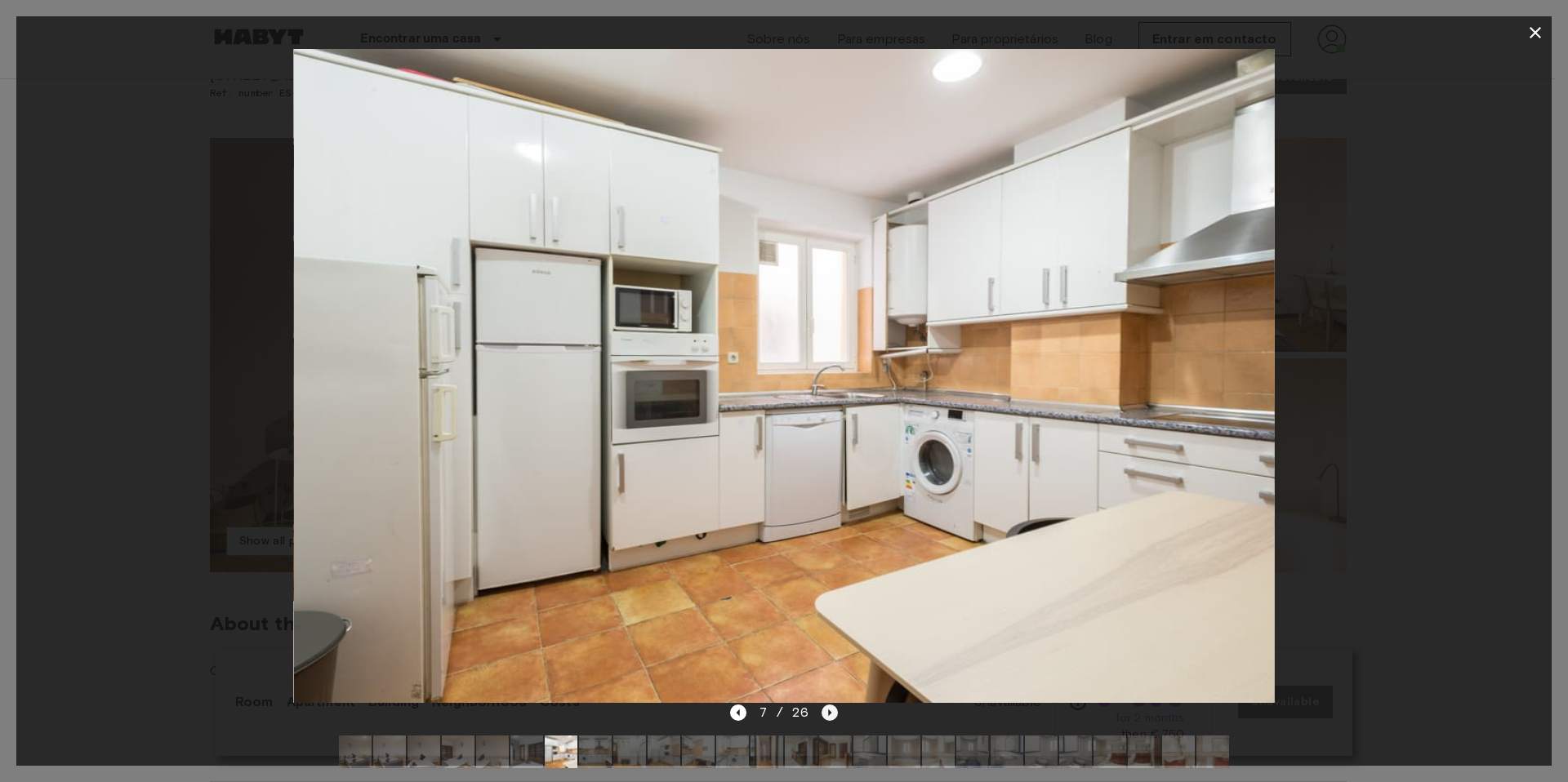
click at [831, 709] on icon "Next image" at bounding box center [830, 713] width 16 height 16
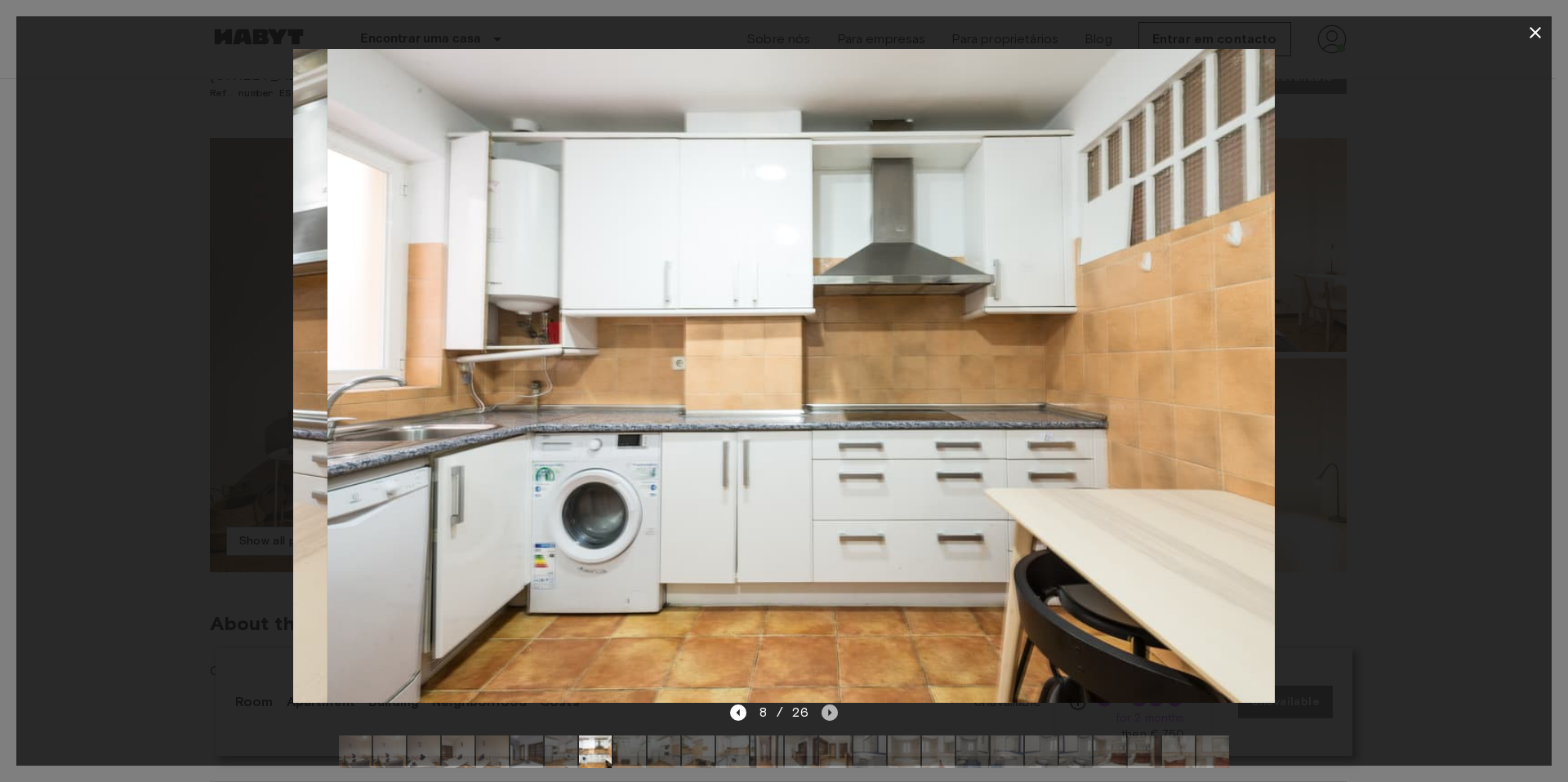
click at [831, 709] on icon "Next image" at bounding box center [830, 713] width 16 height 16
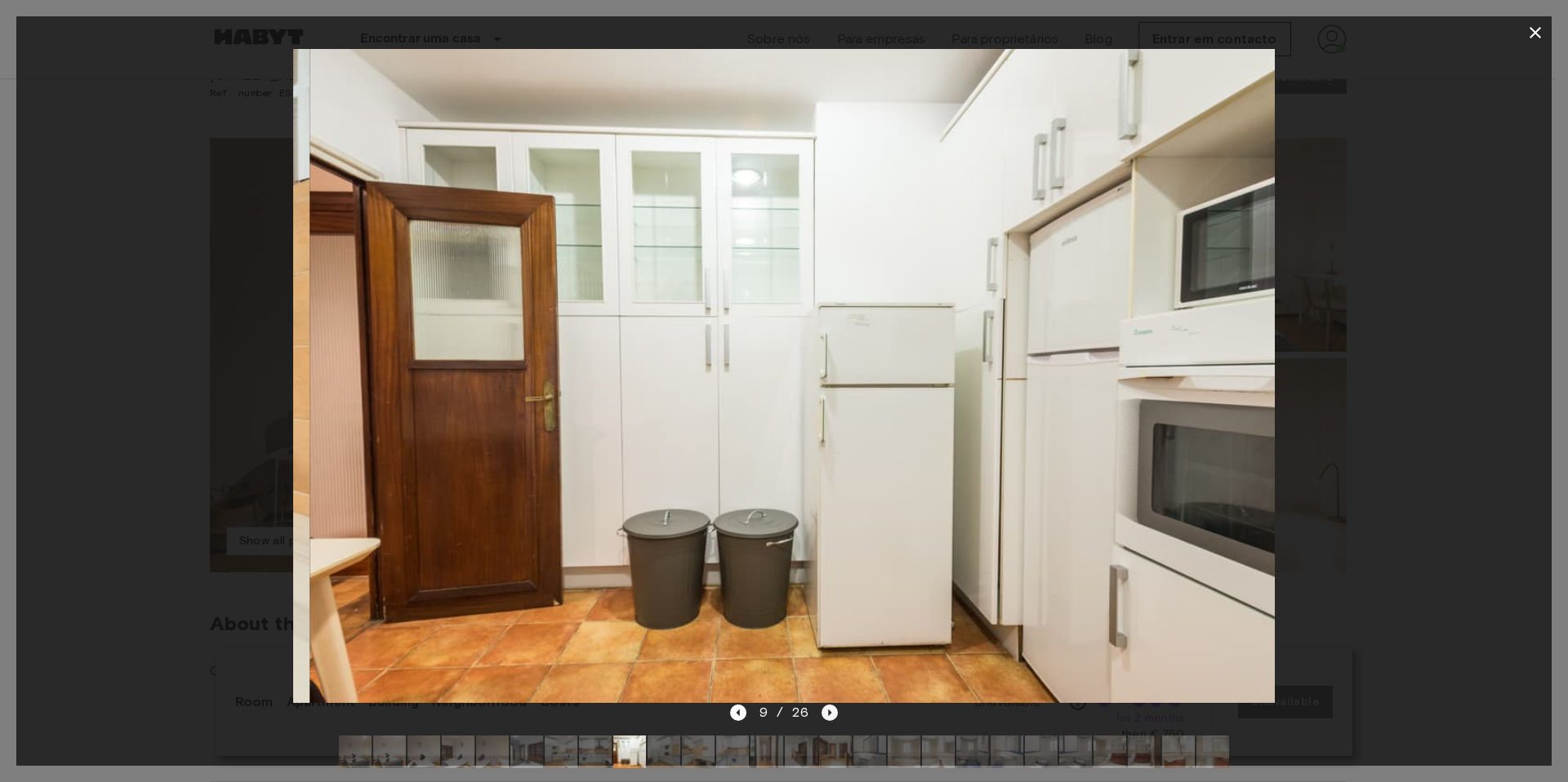
click at [831, 709] on icon "Next image" at bounding box center [830, 713] width 16 height 16
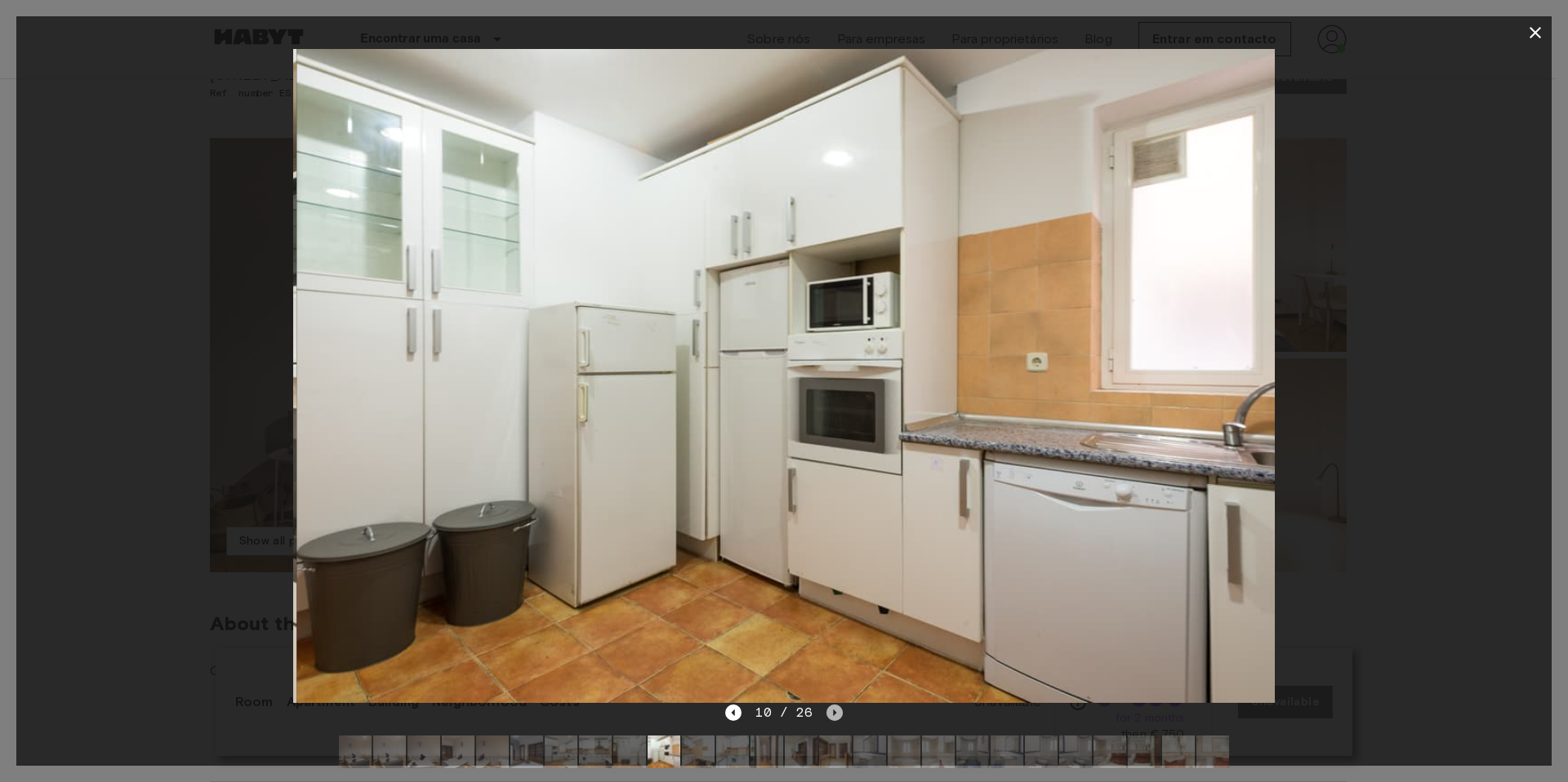
click at [831, 709] on icon "Next image" at bounding box center [835, 713] width 16 height 16
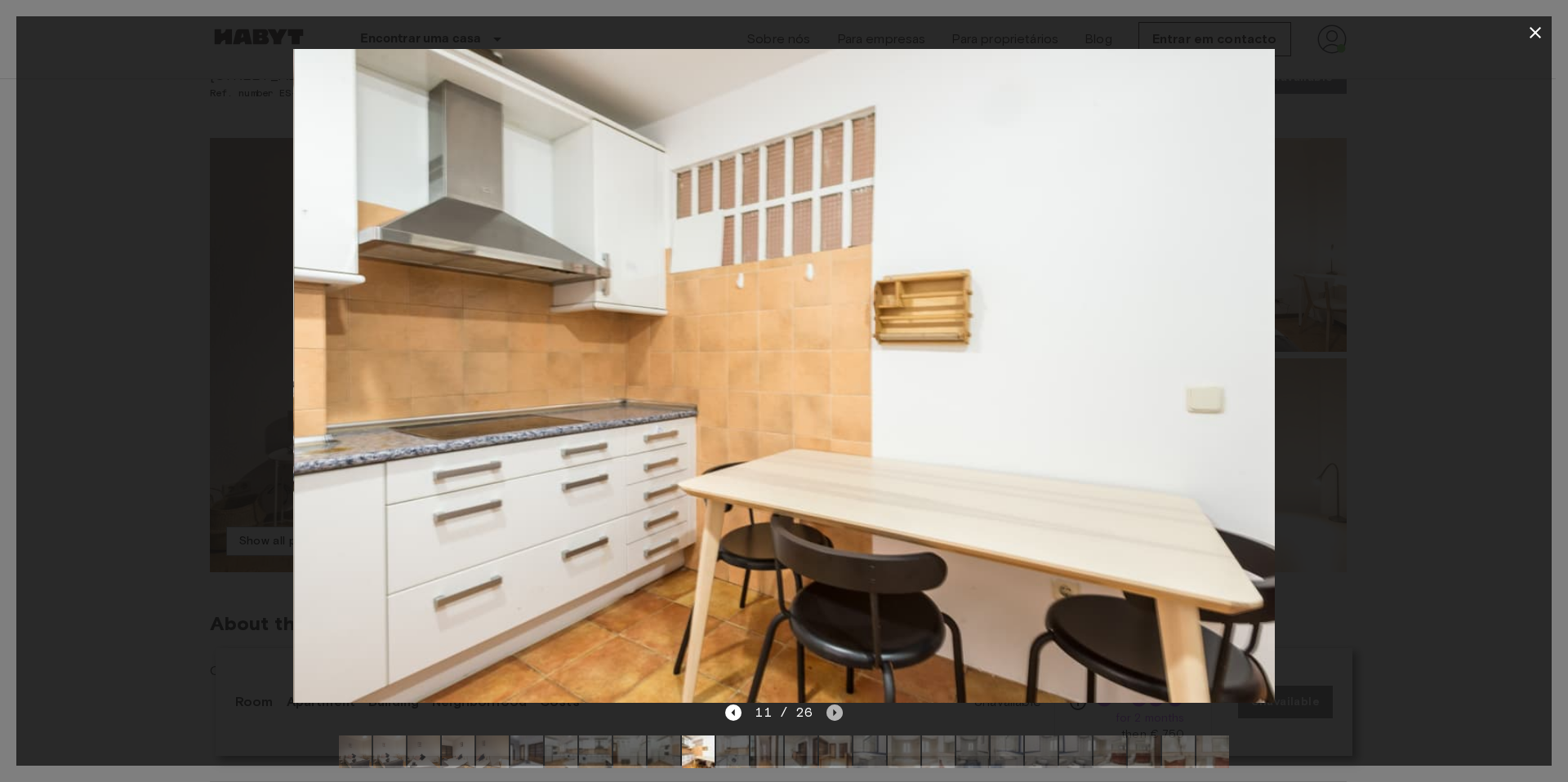
click at [831, 709] on icon "Next image" at bounding box center [835, 713] width 16 height 16
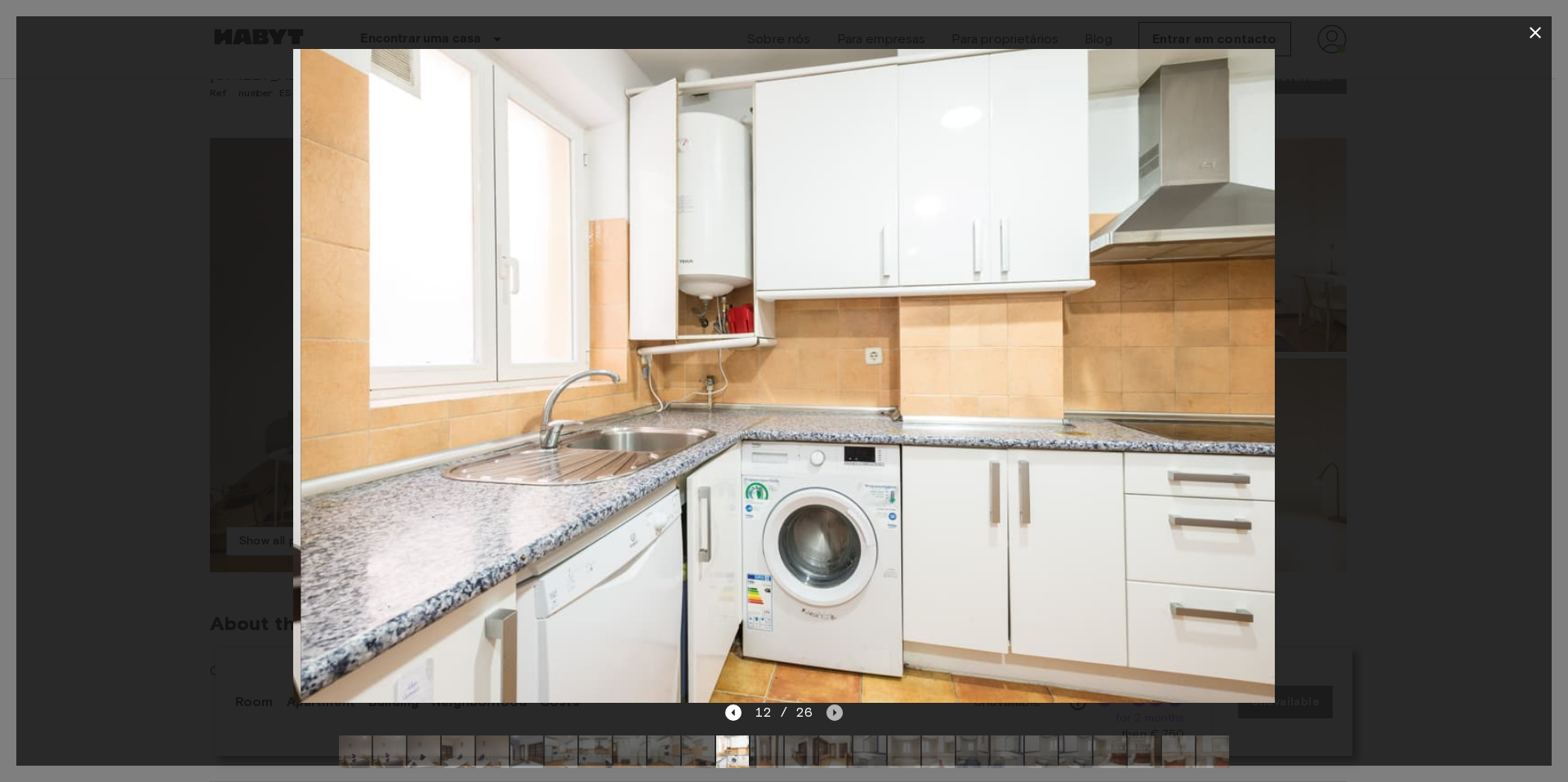
click at [831, 709] on icon "Next image" at bounding box center [835, 713] width 16 height 16
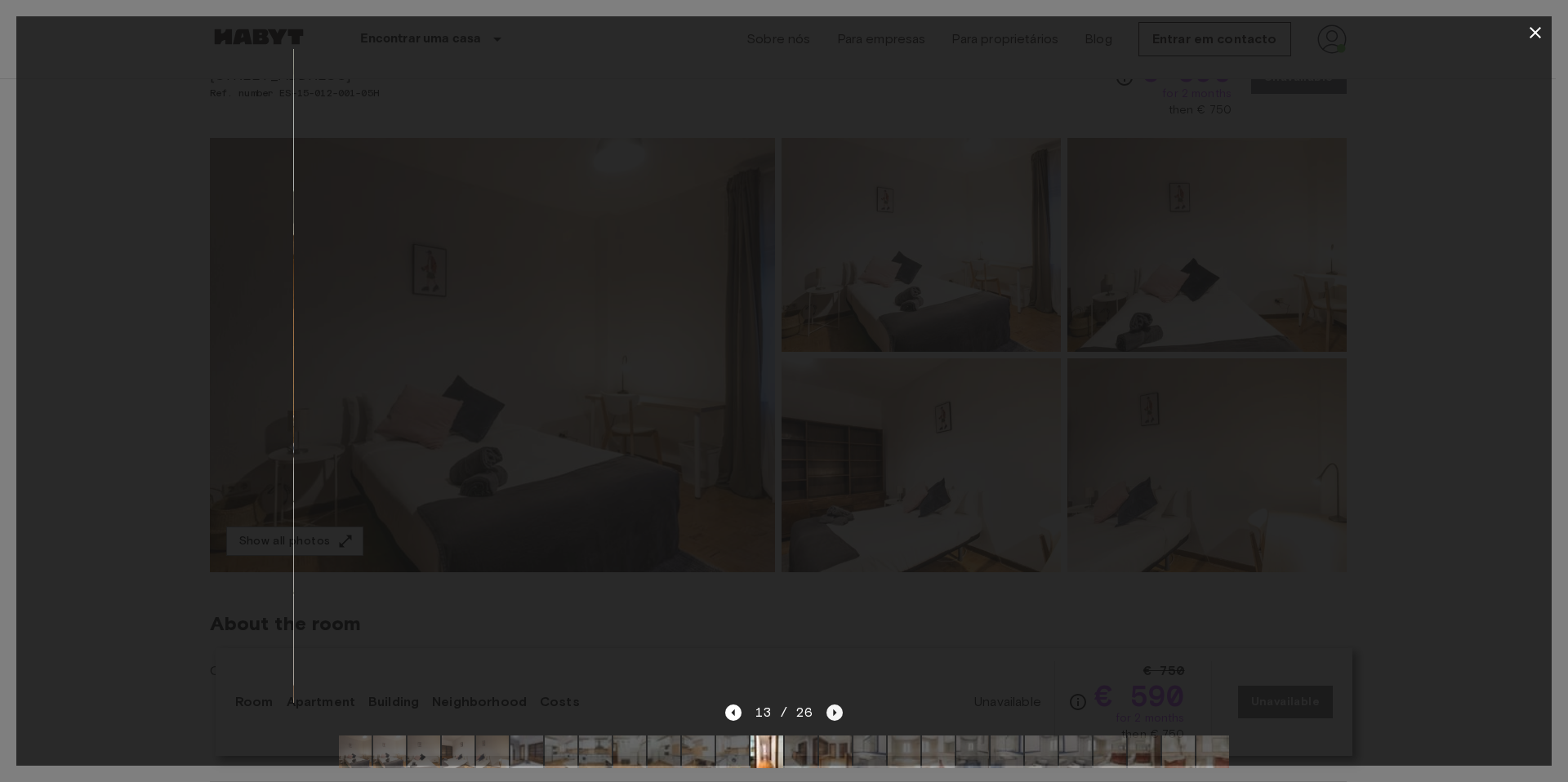
click at [831, 709] on icon "Next image" at bounding box center [835, 713] width 16 height 16
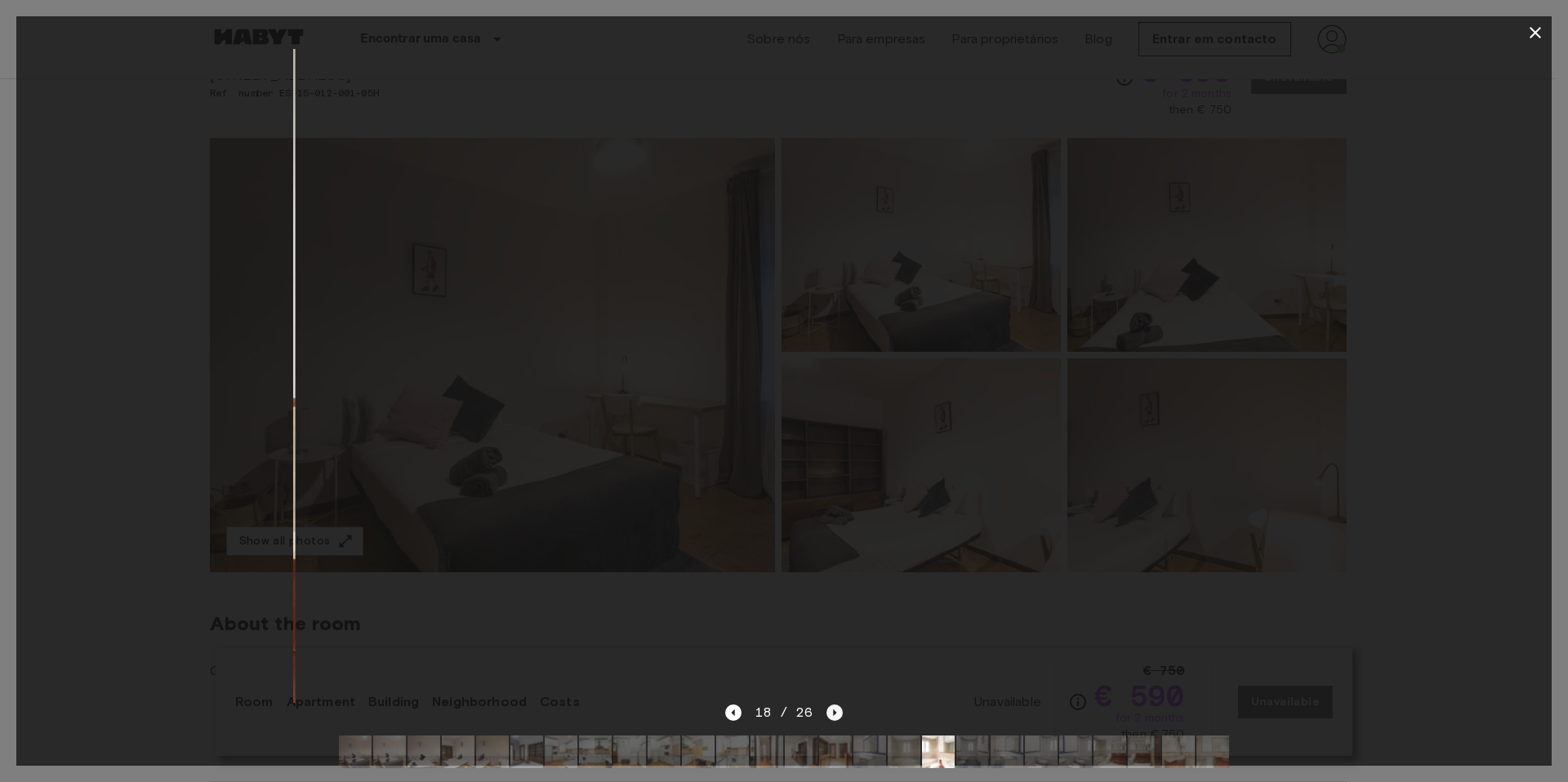
click at [831, 709] on icon "Next image" at bounding box center [835, 713] width 16 height 16
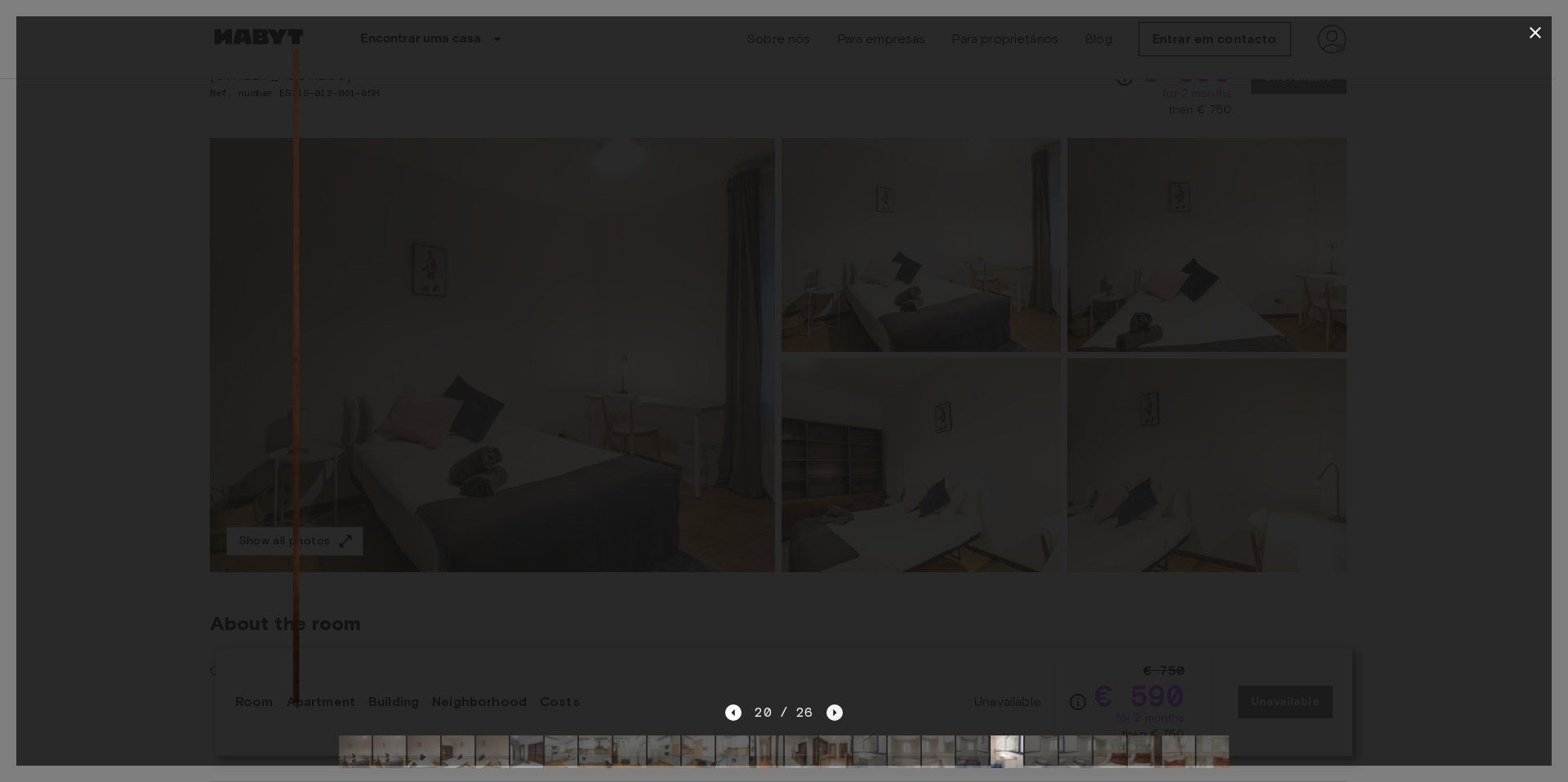
click at [831, 709] on icon "Next image" at bounding box center [835, 713] width 16 height 16
click at [831, 709] on icon "Next image" at bounding box center [835, 713] width 16 height 16
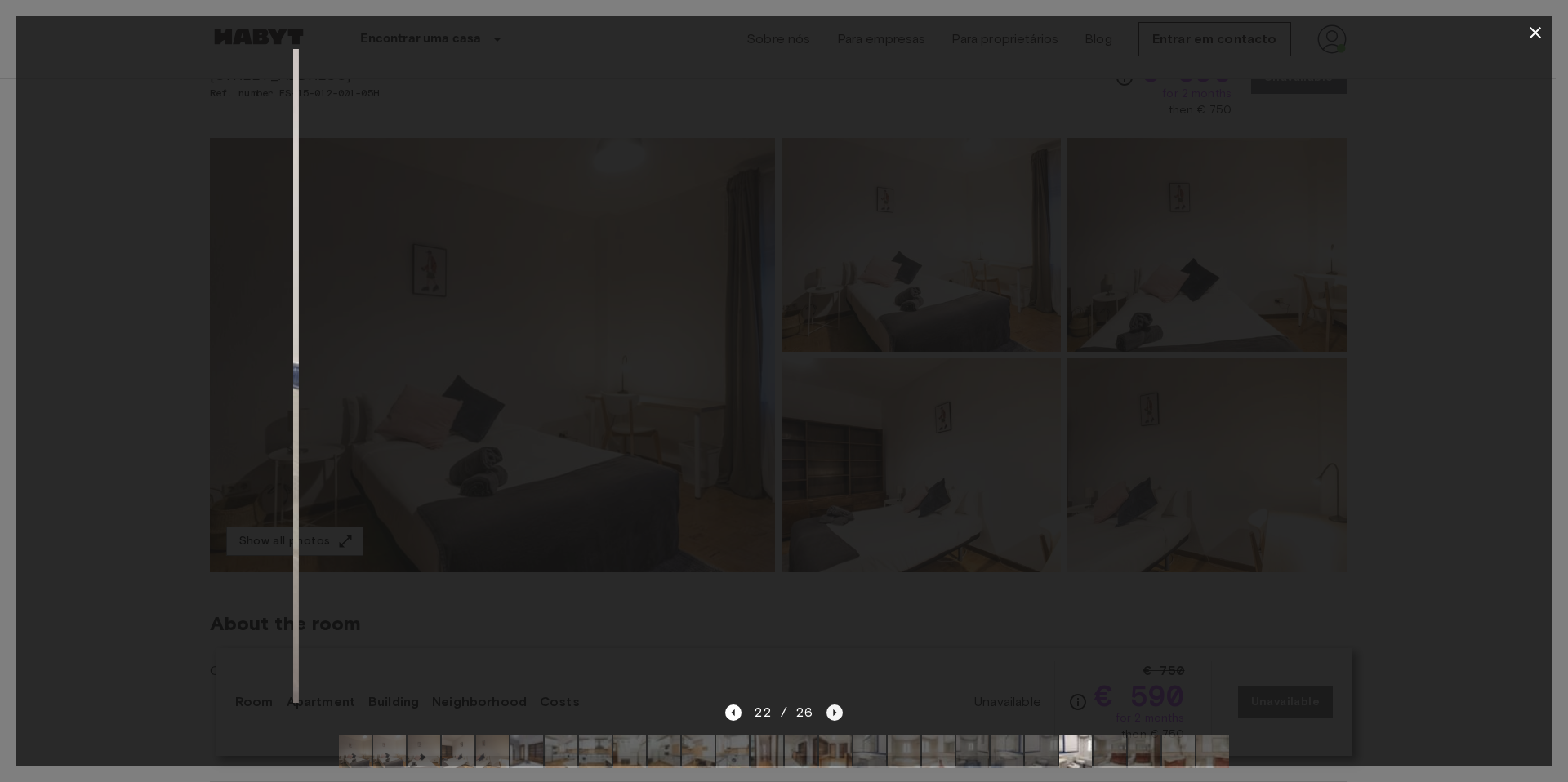
click at [831, 709] on icon "Next image" at bounding box center [835, 713] width 16 height 16
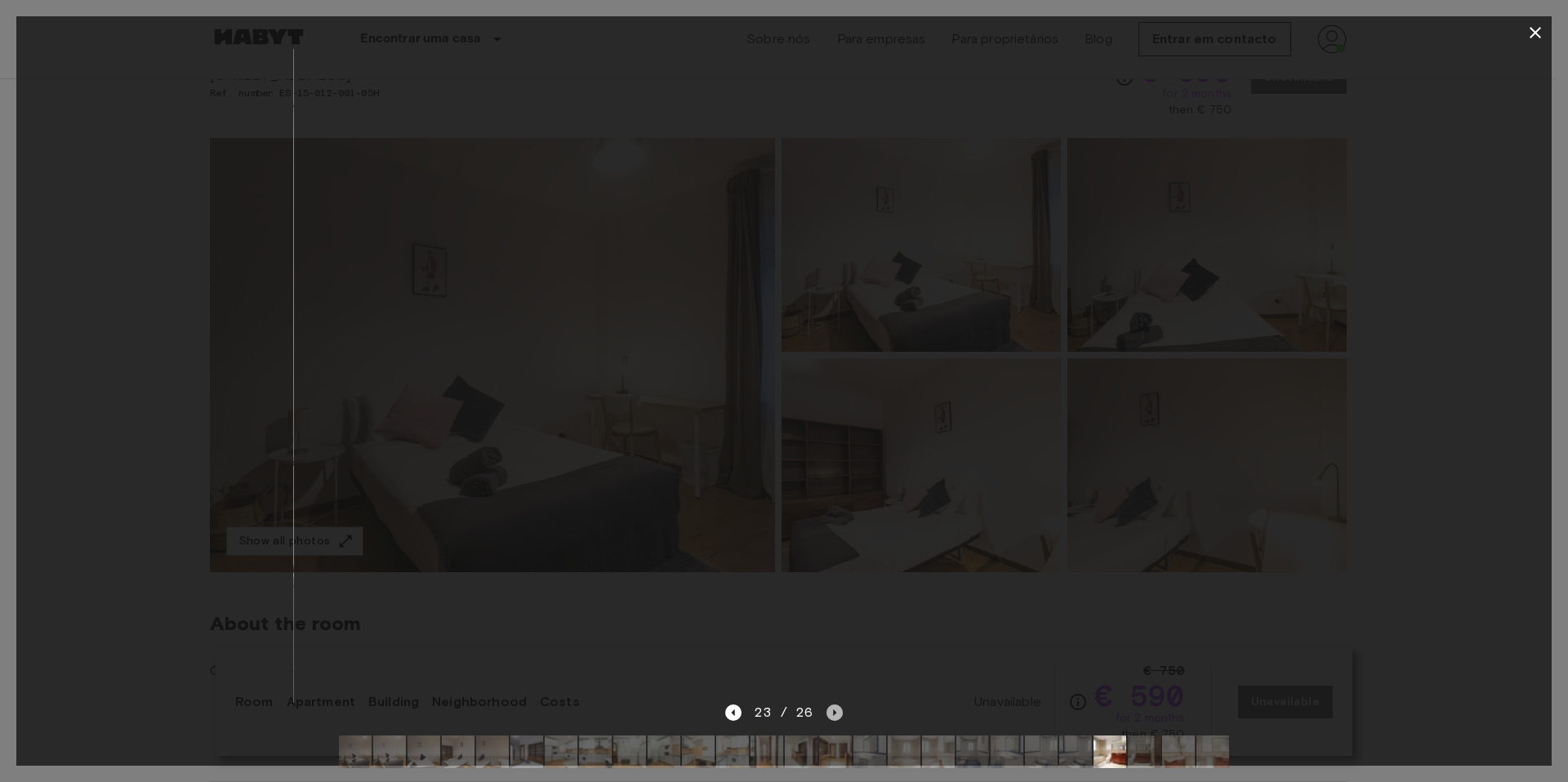
click at [831, 709] on icon "Next image" at bounding box center [835, 713] width 16 height 16
click at [831, 709] on div "26 / 26" at bounding box center [783, 713] width 117 height 20
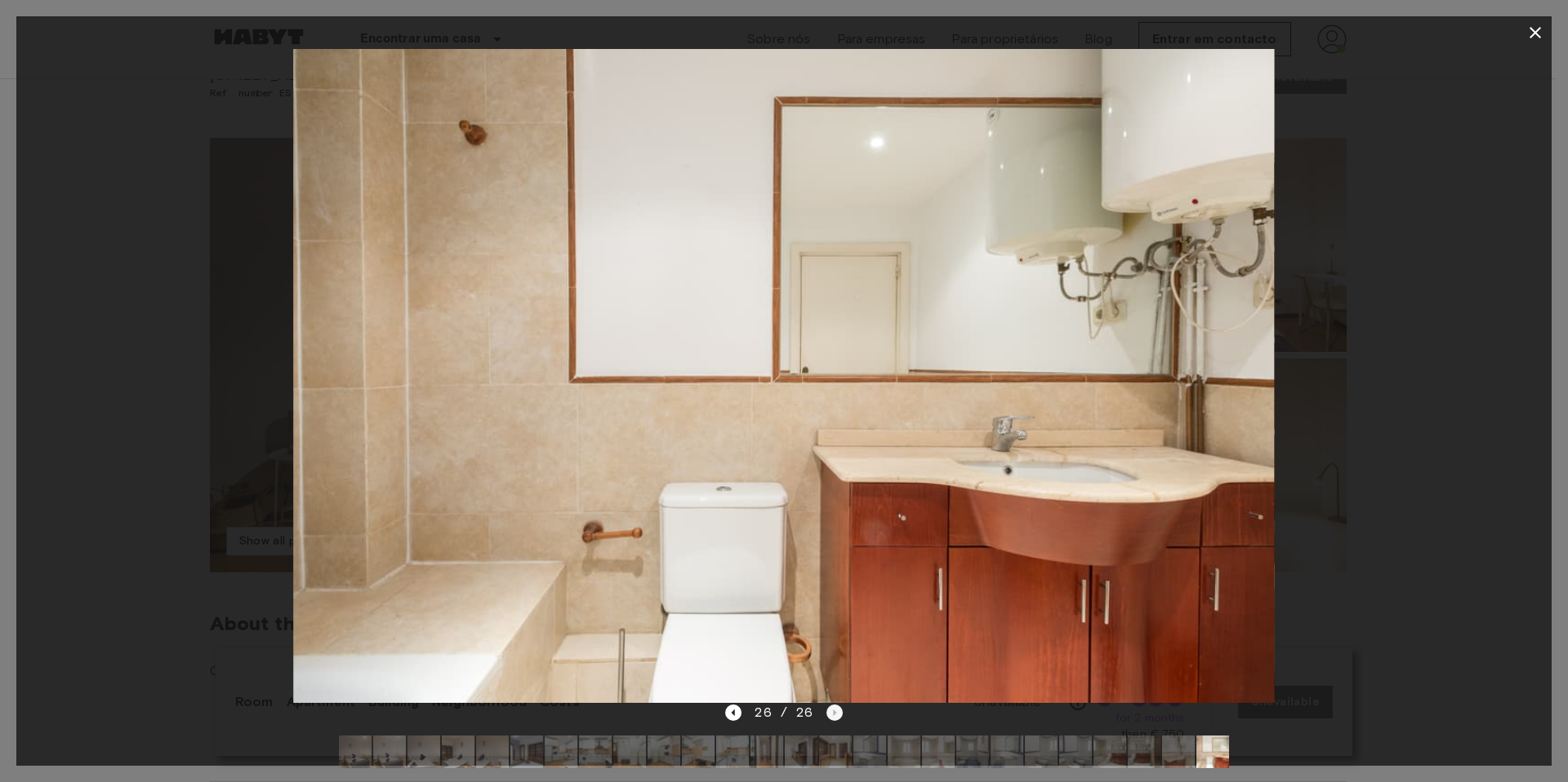
click at [831, 709] on div "26 / 26" at bounding box center [783, 713] width 117 height 20
click at [135, 432] on div at bounding box center [784, 376] width 1536 height 654
